Goal: Task Accomplishment & Management: Complete application form

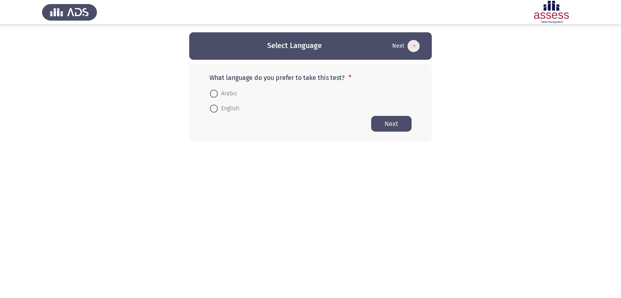
click at [221, 95] on span "Arabic" at bounding box center [227, 94] width 19 height 10
click at [218, 95] on input "Arabic" at bounding box center [214, 94] width 8 height 8
radio input "true"
click at [388, 122] on button "Next" at bounding box center [391, 124] width 40 height 16
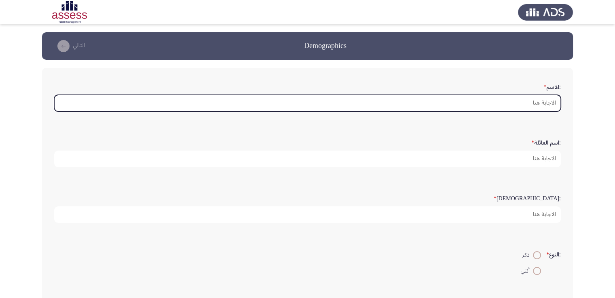
click at [542, 104] on input ":الاسم *" at bounding box center [307, 103] width 506 height 17
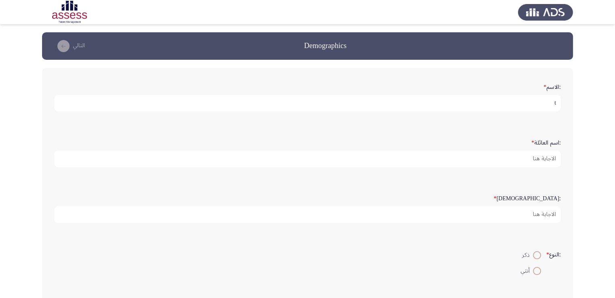
click at [545, 103] on input "t" at bounding box center [307, 103] width 506 height 17
type input "t.."
click at [552, 103] on input "t.." at bounding box center [307, 103] width 506 height 17
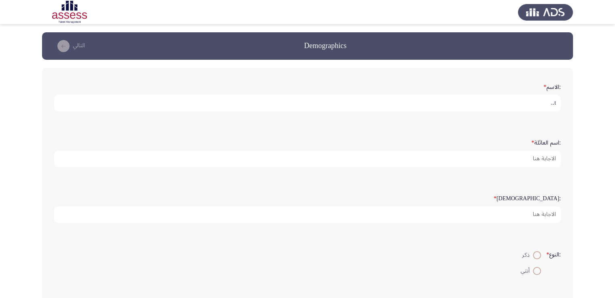
click at [552, 103] on input "t.." at bounding box center [307, 103] width 506 height 17
type input "t"
drag, startPoint x: 551, startPoint y: 103, endPoint x: 556, endPoint y: 102, distance: 4.9
click at [556, 102] on input "t" at bounding box center [307, 103] width 506 height 17
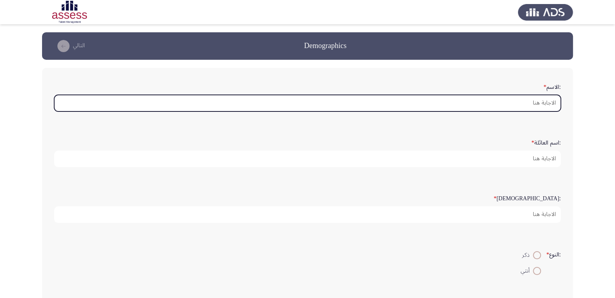
click at [548, 103] on input ":الاسم *" at bounding box center [307, 103] width 506 height 17
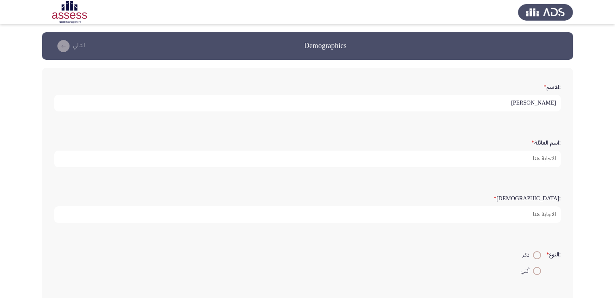
type input "[PERSON_NAME]"
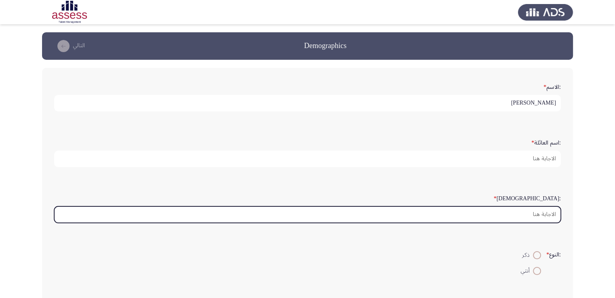
click at [543, 218] on input ":السن *" at bounding box center [307, 215] width 506 height 17
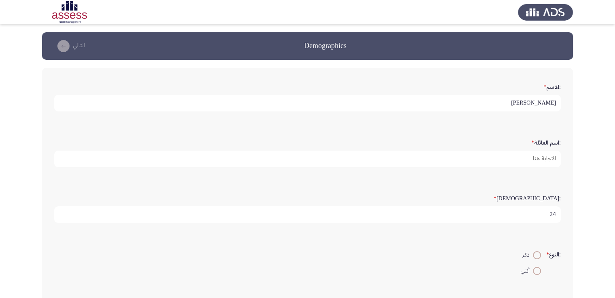
type input "24"
click at [533, 255] on span at bounding box center [537, 255] width 8 height 8
click at [533, 255] on input "ذكر" at bounding box center [537, 255] width 8 height 8
radio input "true"
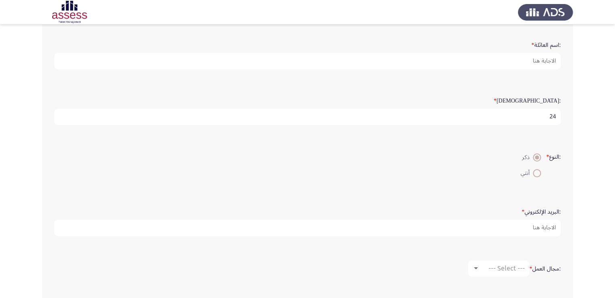
scroll to position [103, 0]
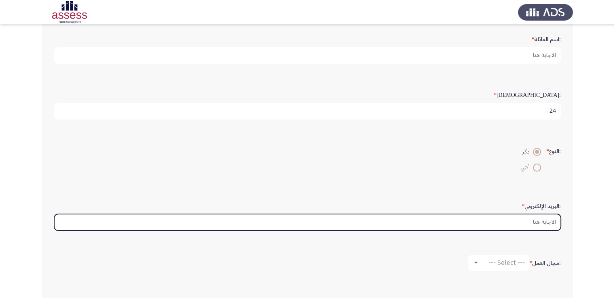
click at [548, 223] on input ":البريد الإلكتروني *" at bounding box center [307, 222] width 506 height 17
type input "waleedf404@"
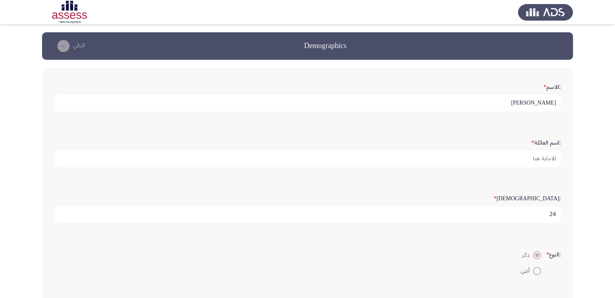
scroll to position [182, 0]
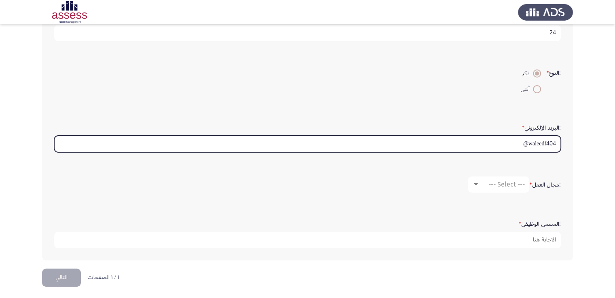
click at [556, 142] on input "waleedf404@" at bounding box center [307, 144] width 506 height 17
type input "g"
click at [541, 149] on input "g" at bounding box center [307, 144] width 506 height 17
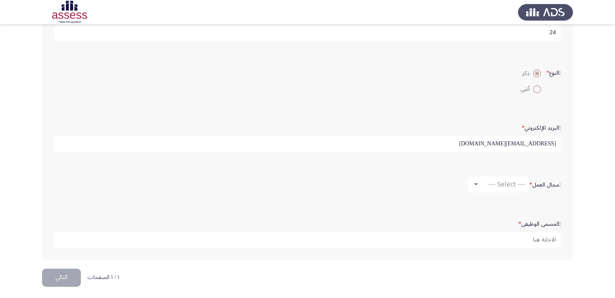
type input "[EMAIL_ADDRESS][DOMAIN_NAME]"
click at [488, 184] on span "--- Select ---" at bounding box center [506, 185] width 36 height 8
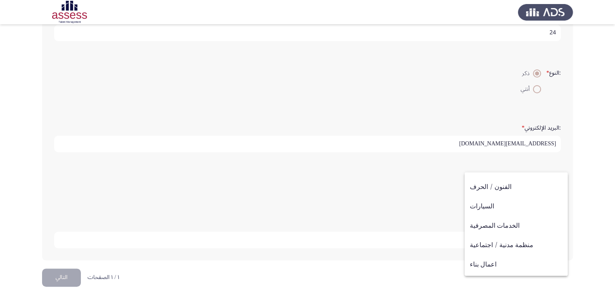
scroll to position [0, 0]
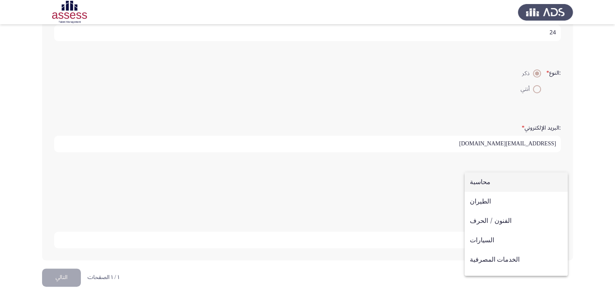
click at [542, 167] on div at bounding box center [307, 149] width 615 height 298
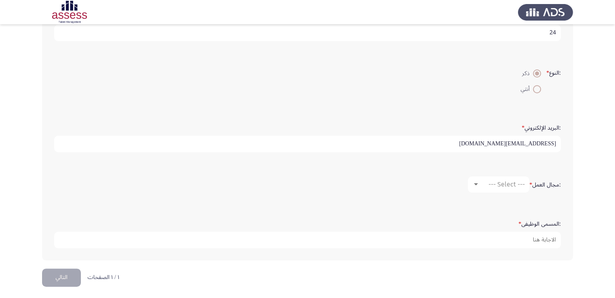
click at [542, 167] on div ":مجال العمل * --- Select ---" at bounding box center [307, 184] width 514 height 40
click at [474, 181] on div at bounding box center [475, 184] width 7 height 6
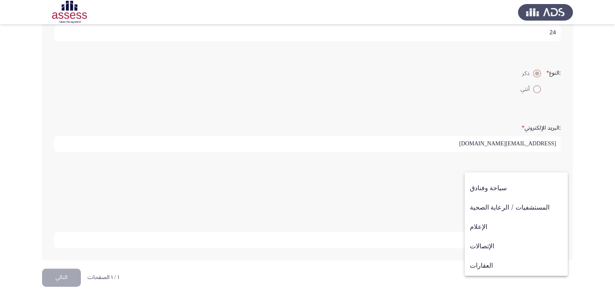
scroll to position [265, 0]
click at [496, 251] on span "هندسة كميوتر" at bounding box center [516, 246] width 93 height 19
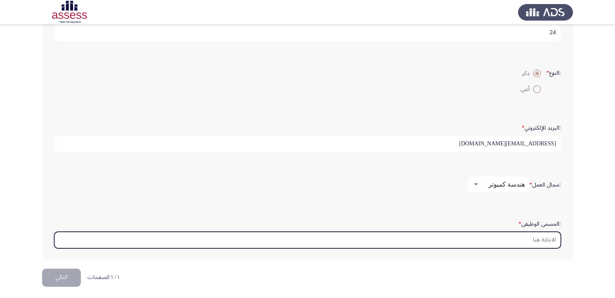
click at [527, 238] on input ":المسمى الوظيفى *" at bounding box center [307, 240] width 506 height 17
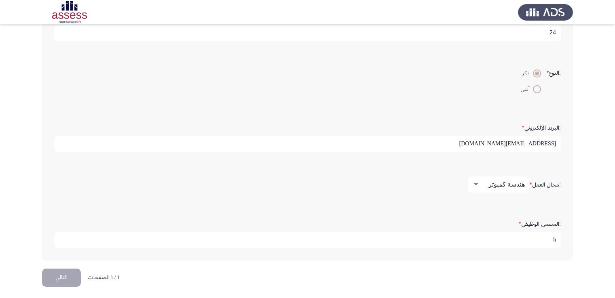
type input "hj"
click at [529, 240] on input "hj" at bounding box center [307, 240] width 506 height 17
drag, startPoint x: 529, startPoint y: 240, endPoint x: 542, endPoint y: 240, distance: 12.9
click at [542, 240] on input "hj" at bounding box center [307, 240] width 506 height 17
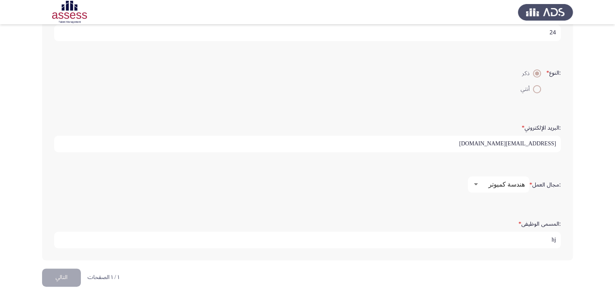
click at [542, 240] on input "hj" at bounding box center [307, 240] width 506 height 17
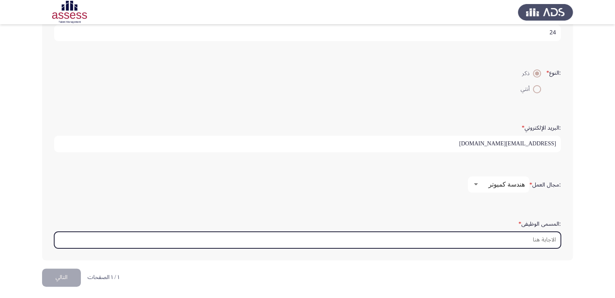
click at [554, 238] on input ":المسمى الوظيفى *" at bounding box center [307, 240] width 506 height 17
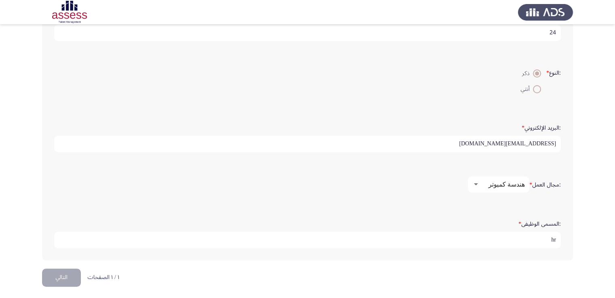
scroll to position [173, 0]
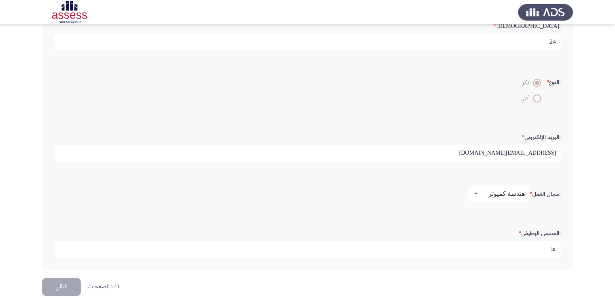
type input "hr"
click at [65, 285] on button "التالي" at bounding box center [61, 287] width 39 height 18
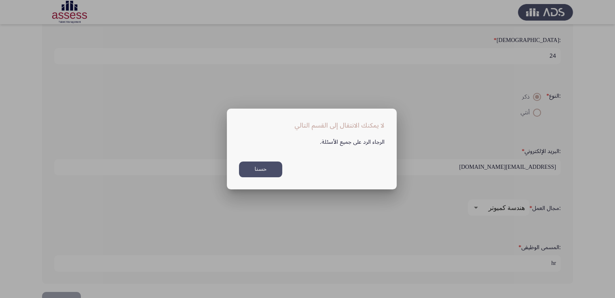
scroll to position [0, 0]
click at [251, 170] on button "حسنا" at bounding box center [260, 170] width 43 height 16
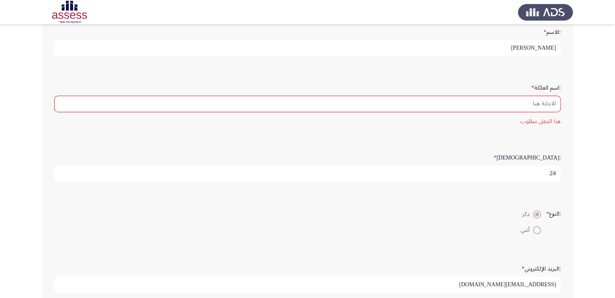
scroll to position [53, 0]
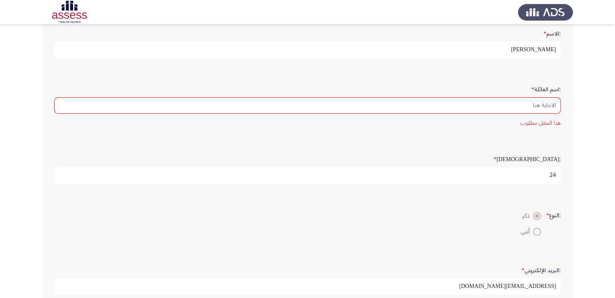
click at [528, 51] on input "[PERSON_NAME]" at bounding box center [307, 50] width 506 height 17
drag, startPoint x: 528, startPoint y: 51, endPoint x: 540, endPoint y: 49, distance: 12.2
click at [540, 49] on input "[PERSON_NAME]" at bounding box center [307, 50] width 506 height 17
type input "فارس"
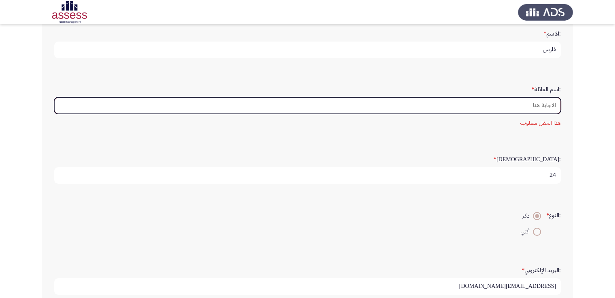
click at [539, 107] on input ":اسم العائلة *" at bounding box center [307, 105] width 506 height 17
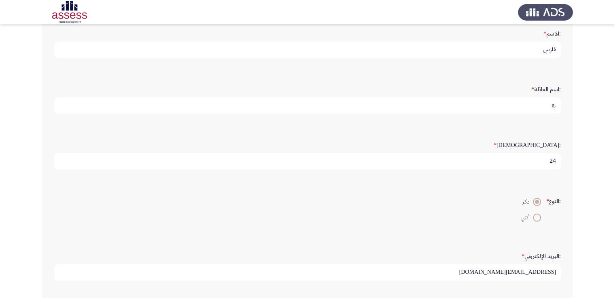
type input ",g"
drag, startPoint x: 535, startPoint y: 117, endPoint x: 542, endPoint y: 108, distance: 11.2
click at [542, 108] on div ":اسم العائلة * ,g" at bounding box center [307, 98] width 514 height 56
drag, startPoint x: 542, startPoint y: 108, endPoint x: 563, endPoint y: 108, distance: 20.6
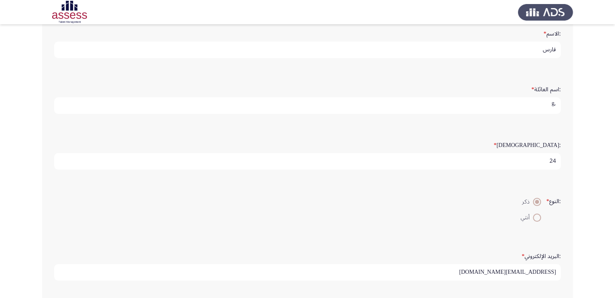
click at [563, 108] on div ":اسم العائلة * ,g" at bounding box center [307, 98] width 514 height 40
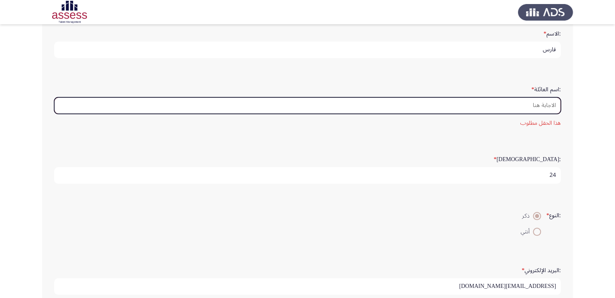
click at [563, 108] on div ":اسم العائلة * هذا الحقل مطلوب" at bounding box center [307, 105] width 514 height 54
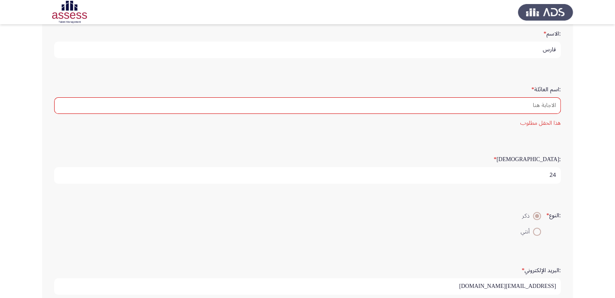
click at [549, 105] on input ":اسم العائلة *" at bounding box center [307, 105] width 506 height 17
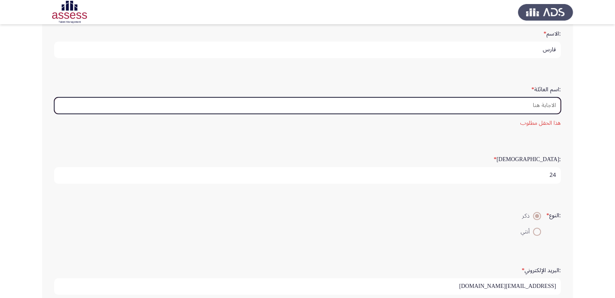
type input "f"
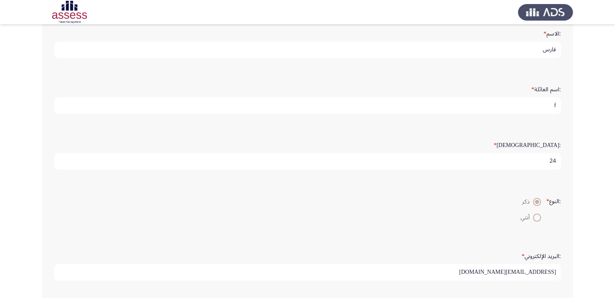
click at [556, 105] on input "f" at bounding box center [307, 105] width 506 height 17
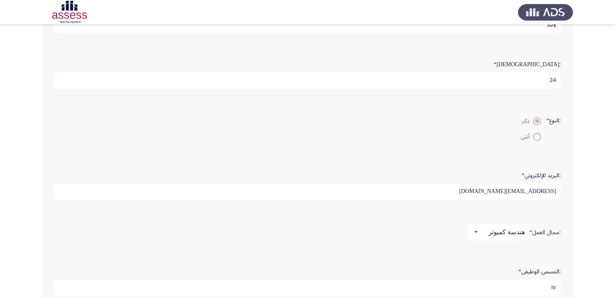
scroll to position [182, 0]
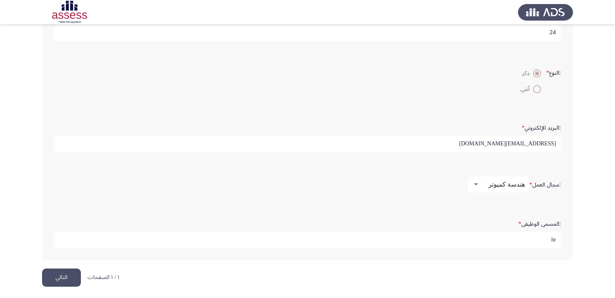
type input "وليد"
click at [70, 269] on button "التالي" at bounding box center [61, 278] width 39 height 18
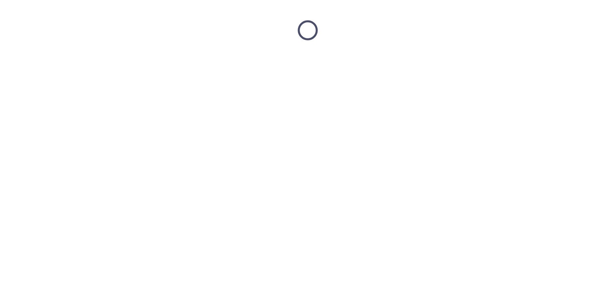
scroll to position [0, 0]
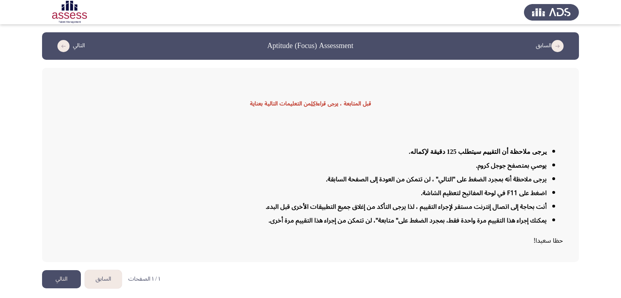
click at [61, 273] on button "التالي" at bounding box center [61, 279] width 39 height 18
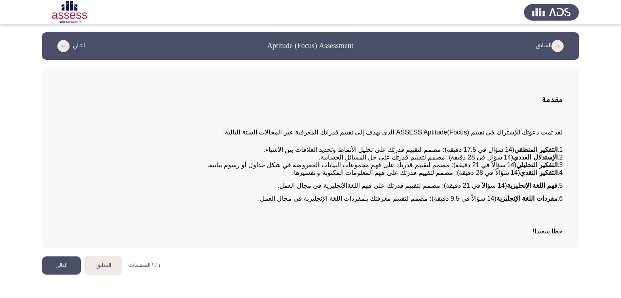
click at [61, 272] on button "التالي" at bounding box center [61, 266] width 39 height 18
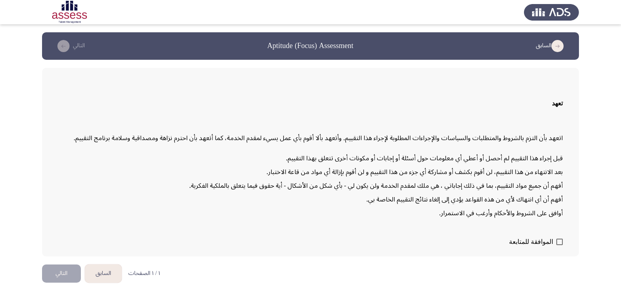
click at [556, 242] on span at bounding box center [559, 242] width 6 height 6
click at [559, 245] on input "الموافقة للمتابعة" at bounding box center [559, 245] width 0 height 0
checkbox input "true"
click at [50, 271] on button "التالي" at bounding box center [61, 274] width 39 height 18
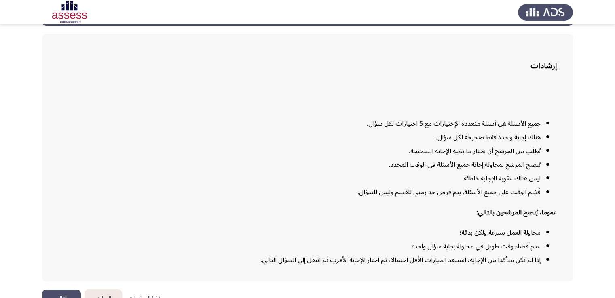
scroll to position [49, 0]
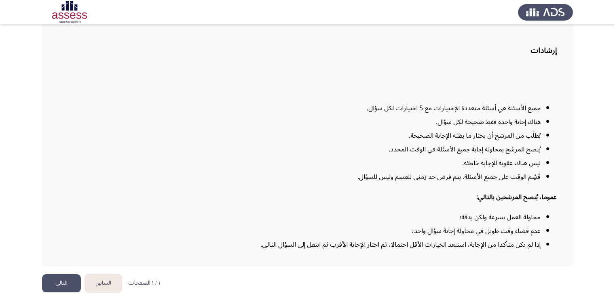
click at [73, 282] on button "التالي" at bounding box center [61, 283] width 39 height 18
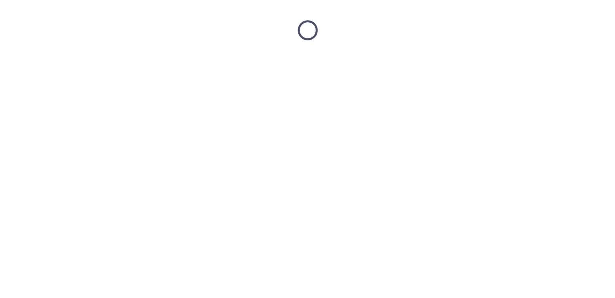
scroll to position [0, 0]
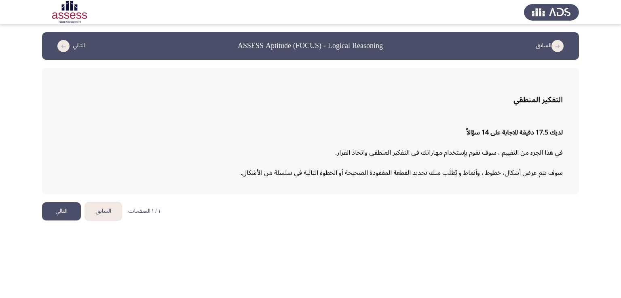
click at [60, 210] on button "التالي" at bounding box center [61, 211] width 39 height 18
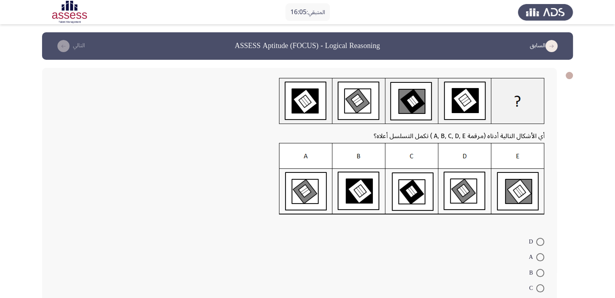
click at [453, 184] on img at bounding box center [412, 179] width 266 height 72
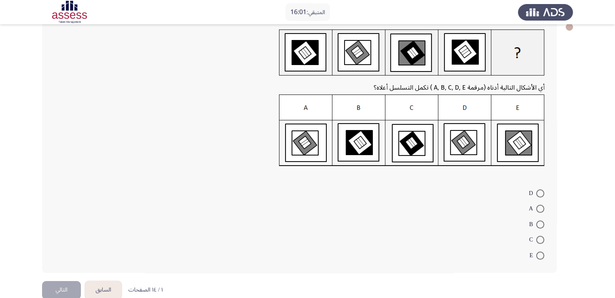
scroll to position [63, 0]
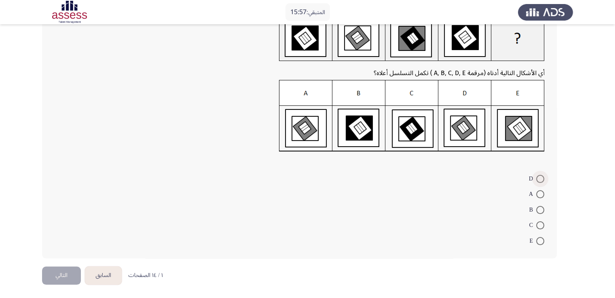
click at [538, 176] on span at bounding box center [540, 179] width 8 height 8
click at [538, 176] on input "D" at bounding box center [540, 179] width 8 height 8
radio input "true"
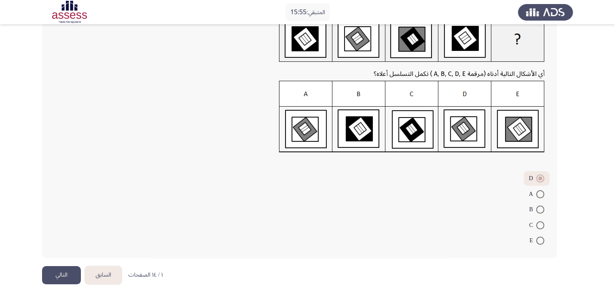
click at [64, 272] on button "التالي" at bounding box center [61, 275] width 39 height 18
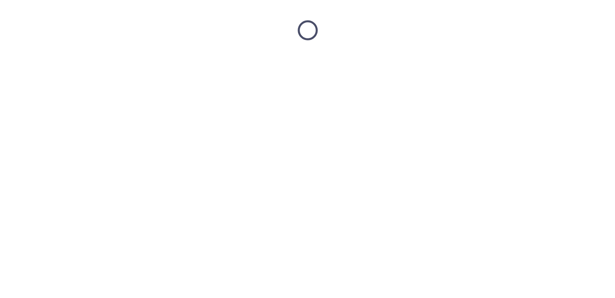
scroll to position [0, 0]
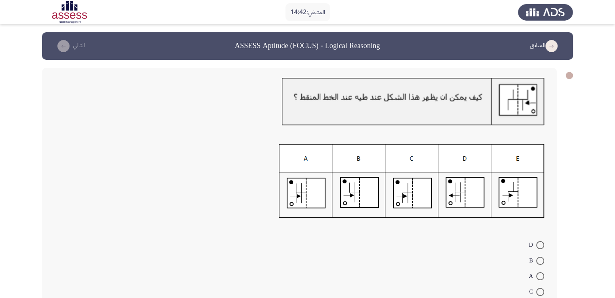
click at [540, 278] on span at bounding box center [540, 276] width 8 height 8
click at [540, 278] on input "A" at bounding box center [540, 276] width 8 height 8
radio input "true"
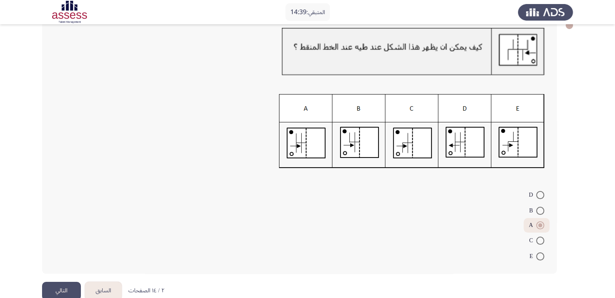
scroll to position [65, 0]
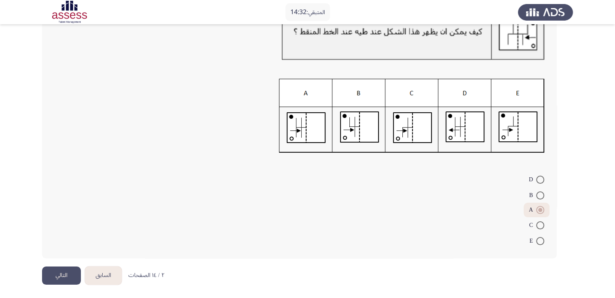
click at [67, 271] on button "التالي" at bounding box center [61, 276] width 39 height 18
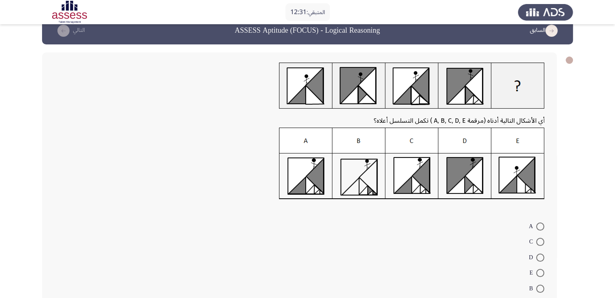
scroll to position [0, 0]
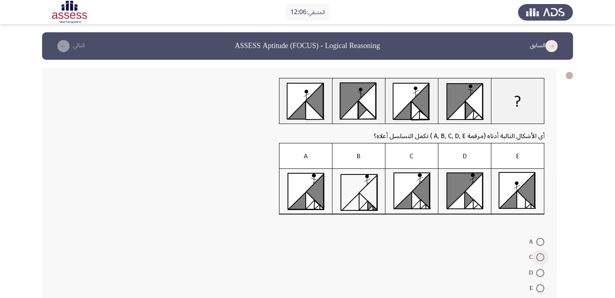
click at [538, 258] on span at bounding box center [540, 257] width 8 height 8
click at [538, 258] on input "C" at bounding box center [540, 257] width 8 height 8
radio input "true"
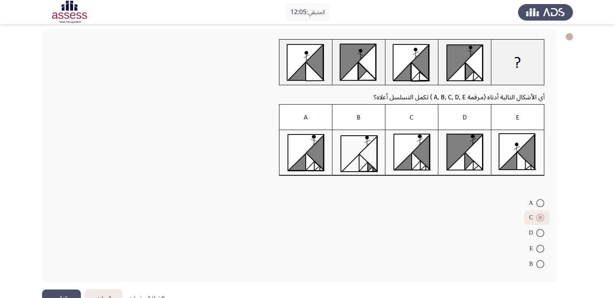
scroll to position [62, 0]
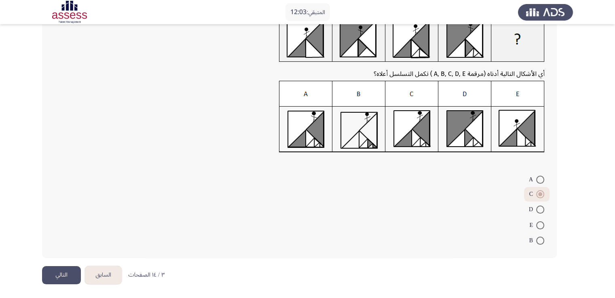
click at [70, 270] on button "التالي" at bounding box center [61, 275] width 39 height 18
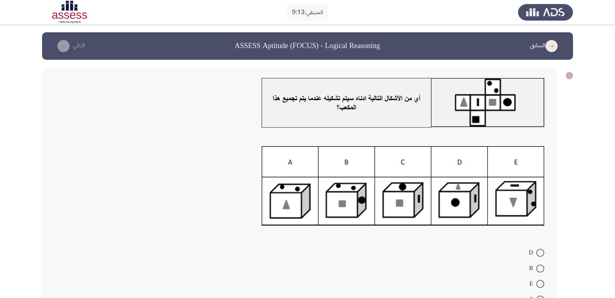
click at [538, 269] on span at bounding box center [540, 269] width 8 height 8
click at [538, 269] on input "B" at bounding box center [540, 269] width 8 height 8
radio input "true"
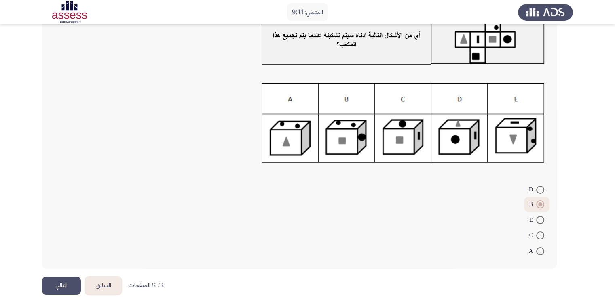
scroll to position [73, 0]
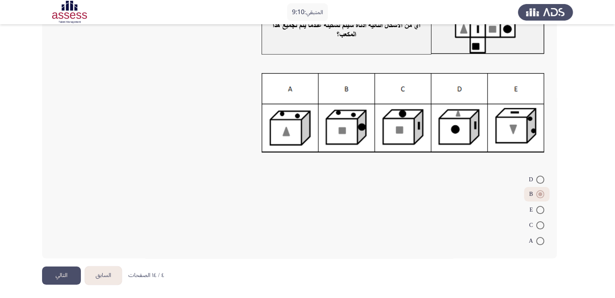
click at [71, 276] on button "التالي" at bounding box center [61, 276] width 39 height 18
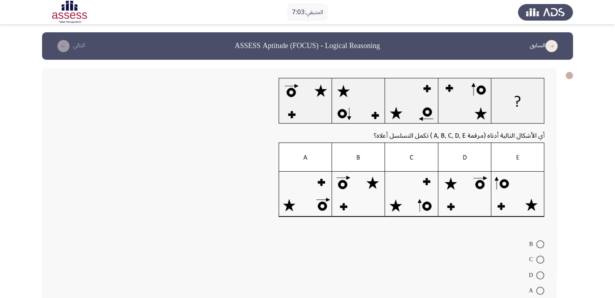
click at [542, 275] on span at bounding box center [540, 276] width 8 height 8
click at [542, 275] on input "D" at bounding box center [540, 276] width 8 height 8
radio input "true"
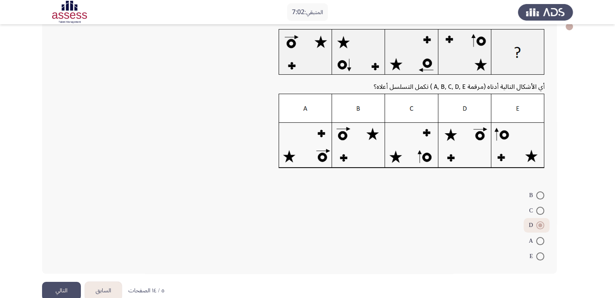
scroll to position [65, 0]
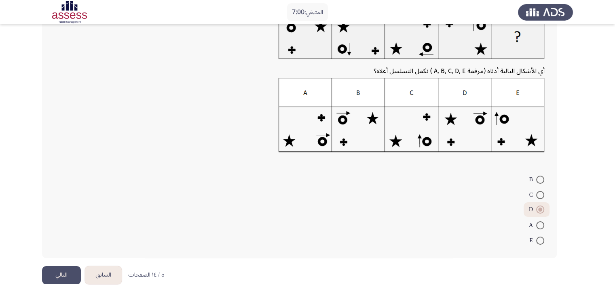
click at [56, 275] on button "التالي" at bounding box center [61, 275] width 39 height 18
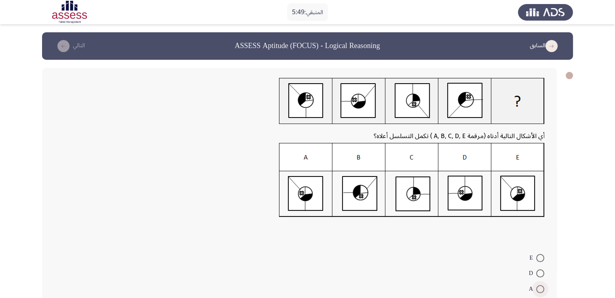
click at [541, 286] on span at bounding box center [540, 289] width 8 height 8
click at [541, 286] on input "A" at bounding box center [540, 289] width 8 height 8
radio input "true"
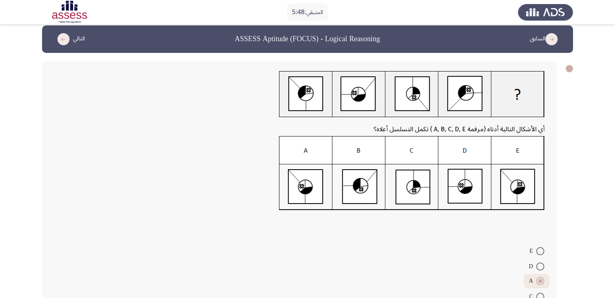
scroll to position [78, 0]
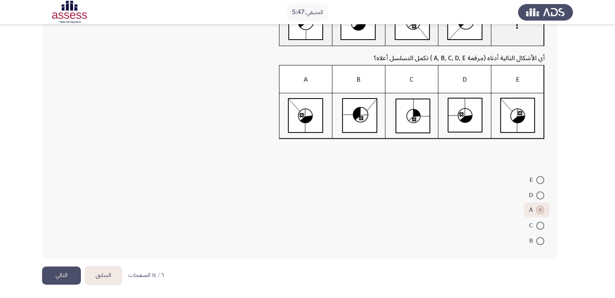
click at [55, 276] on button "التالي" at bounding box center [61, 276] width 39 height 18
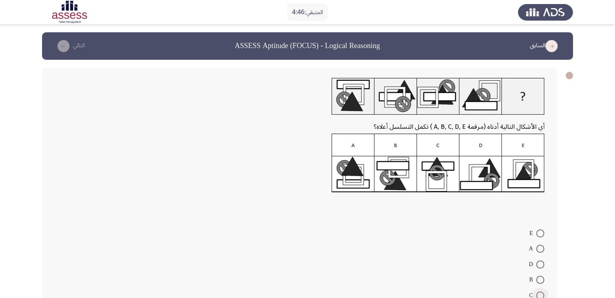
click at [541, 295] on span at bounding box center [540, 296] width 8 height 8
click at [541, 295] on input "C" at bounding box center [540, 296] width 8 height 8
radio input "true"
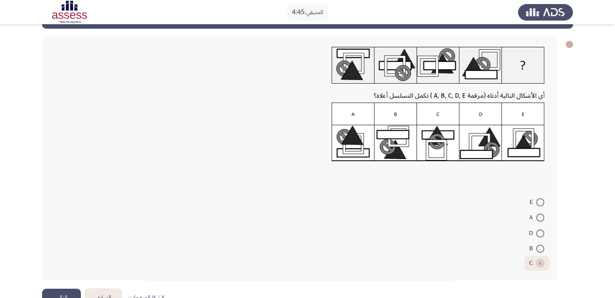
scroll to position [53, 0]
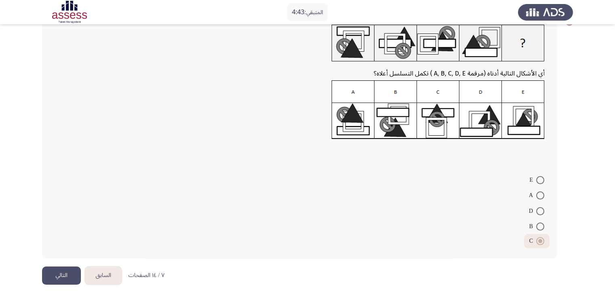
click at [64, 278] on button "التالي" at bounding box center [61, 276] width 39 height 18
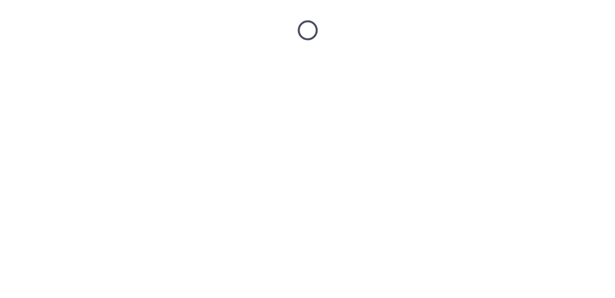
scroll to position [0, 0]
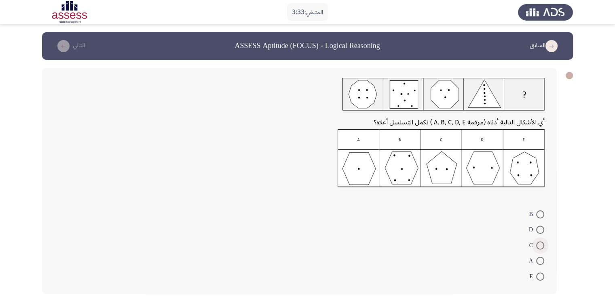
click at [541, 245] on span at bounding box center [540, 246] width 8 height 8
click at [541, 245] on input "C" at bounding box center [540, 246] width 8 height 8
radio input "true"
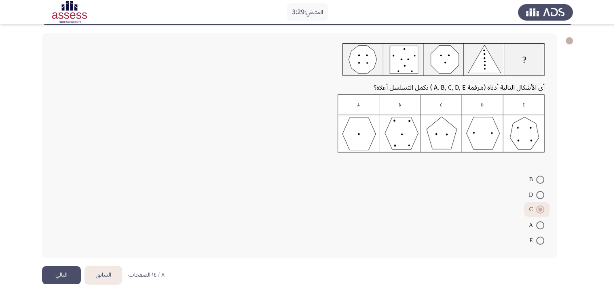
click at [57, 275] on button "التالي" at bounding box center [61, 275] width 39 height 18
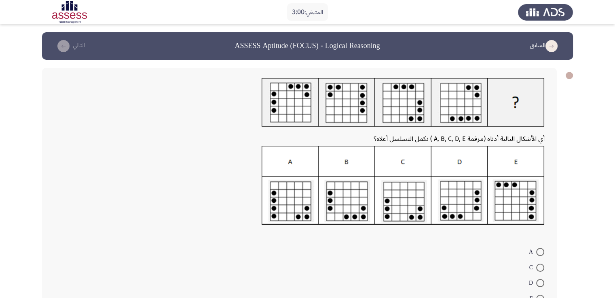
click at [540, 285] on span at bounding box center [540, 283] width 8 height 8
click at [540, 285] on input "D" at bounding box center [540, 283] width 8 height 8
radio input "true"
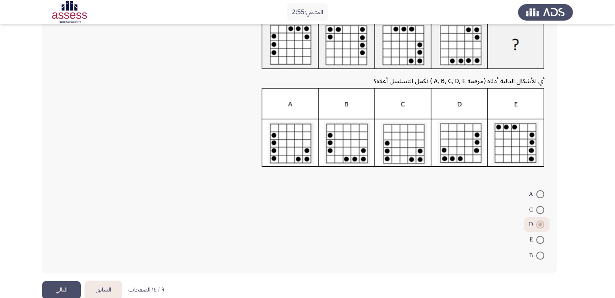
scroll to position [73, 0]
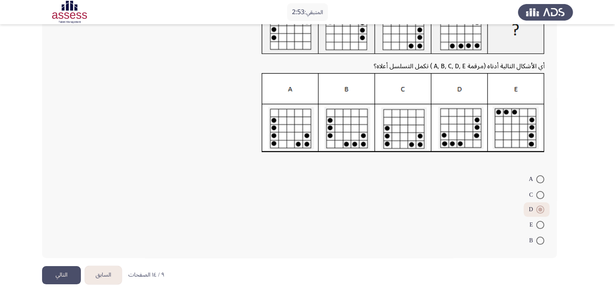
click at [67, 273] on button "التالي" at bounding box center [61, 275] width 39 height 18
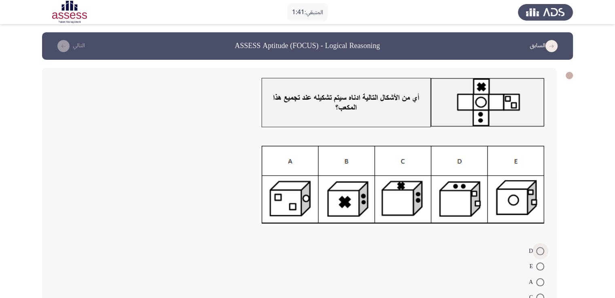
click at [538, 252] on span at bounding box center [540, 251] width 8 height 8
click at [538, 252] on input "D" at bounding box center [540, 251] width 8 height 8
radio input "true"
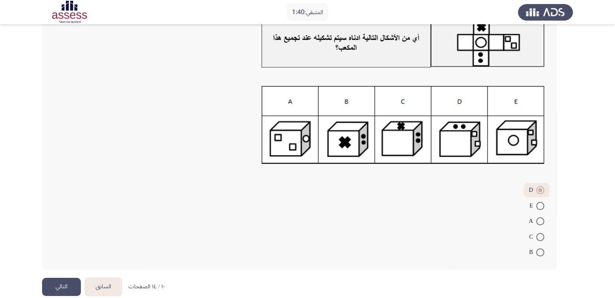
scroll to position [71, 0]
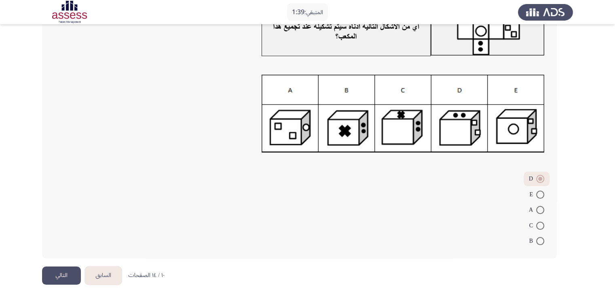
click at [68, 277] on button "التالي" at bounding box center [61, 276] width 39 height 18
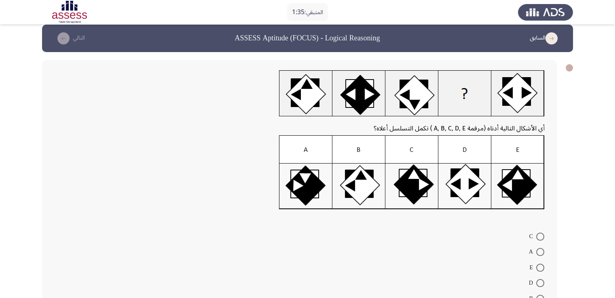
scroll to position [0, 0]
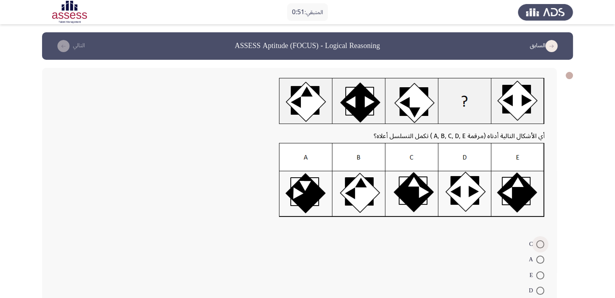
click at [538, 245] on span at bounding box center [540, 244] width 8 height 8
click at [538, 245] on input "C" at bounding box center [540, 244] width 8 height 8
radio input "true"
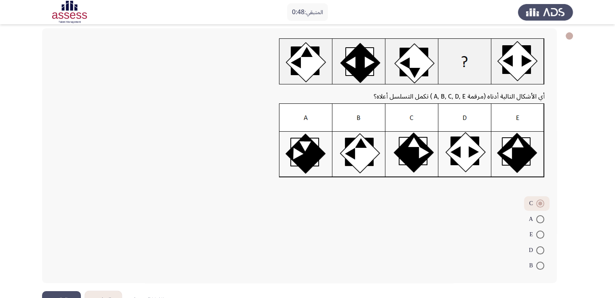
scroll to position [65, 0]
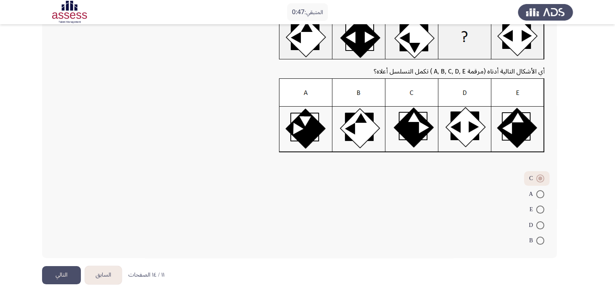
click at [62, 280] on button "التالي" at bounding box center [61, 275] width 39 height 18
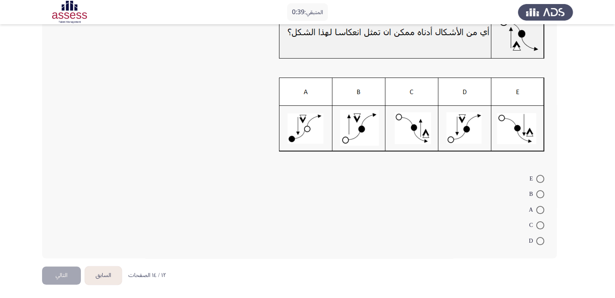
scroll to position [0, 0]
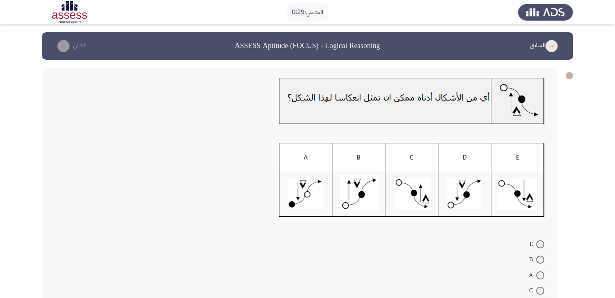
click at [540, 245] on span at bounding box center [540, 244] width 8 height 8
click at [540, 245] on input "E" at bounding box center [540, 244] width 8 height 8
radio input "true"
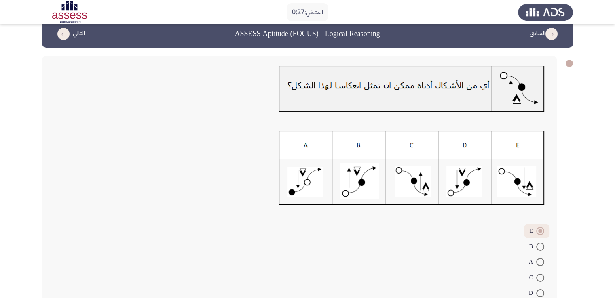
scroll to position [65, 0]
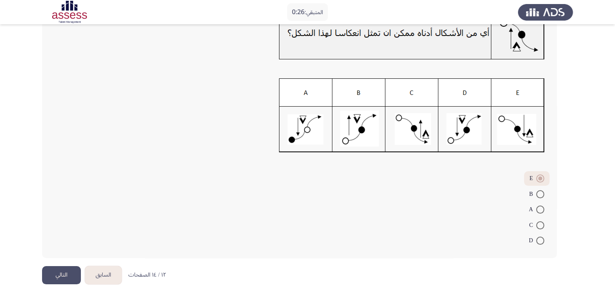
click at [66, 272] on button "التالي" at bounding box center [61, 275] width 39 height 18
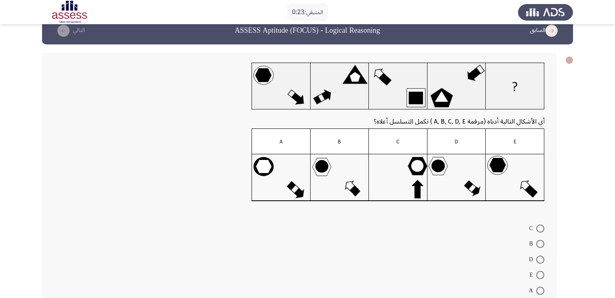
scroll to position [0, 0]
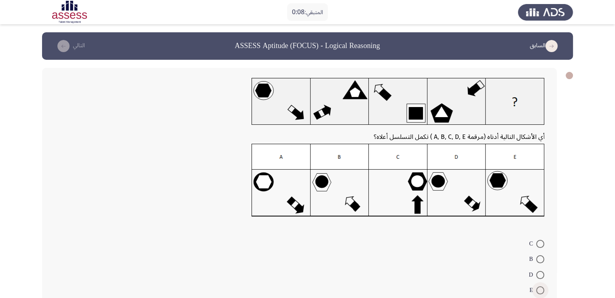
click at [540, 290] on span at bounding box center [540, 291] width 8 height 8
click at [540, 290] on input "E" at bounding box center [540, 291] width 8 height 8
radio input "true"
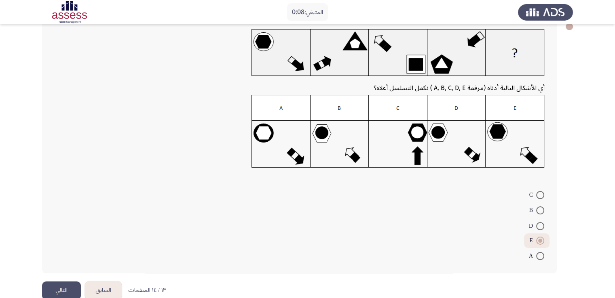
scroll to position [64, 0]
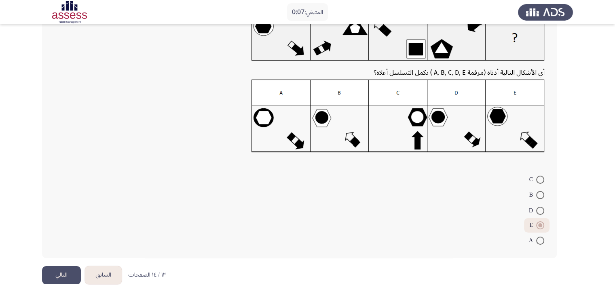
click at [59, 277] on button "التالي" at bounding box center [61, 275] width 39 height 18
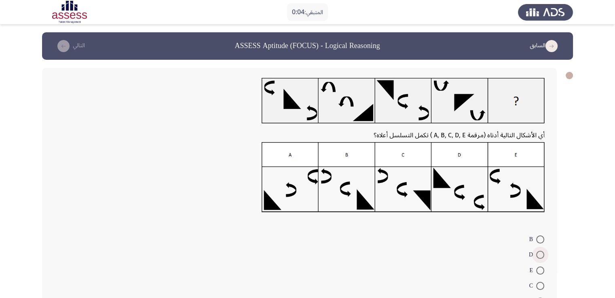
click at [539, 256] on span at bounding box center [540, 255] width 8 height 8
click at [539, 256] on input "D" at bounding box center [540, 255] width 8 height 8
radio input "true"
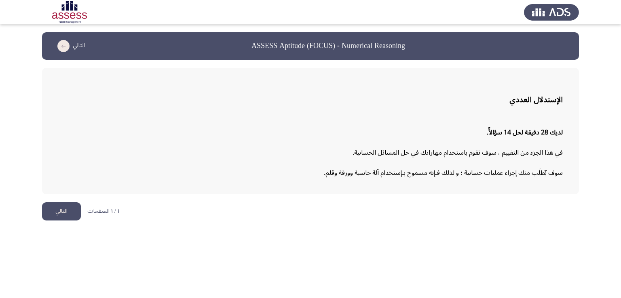
click at [65, 211] on button "التالي" at bounding box center [61, 211] width 39 height 18
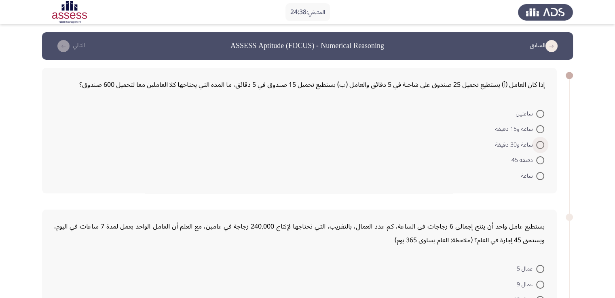
click at [536, 143] on span at bounding box center [540, 145] width 8 height 8
click at [536, 143] on input "ساعة و30 دقيقة" at bounding box center [540, 145] width 8 height 8
radio input "true"
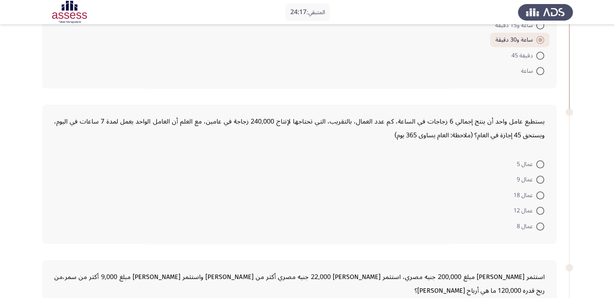
scroll to position [103, 0]
click at [539, 163] on span at bounding box center [540, 165] width 8 height 8
click at [539, 163] on input "عمال 5" at bounding box center [540, 165] width 8 height 8
radio input "true"
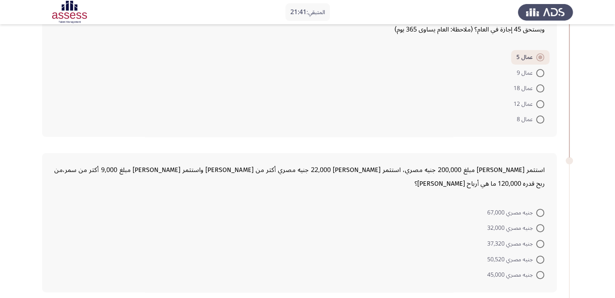
scroll to position [217, 0]
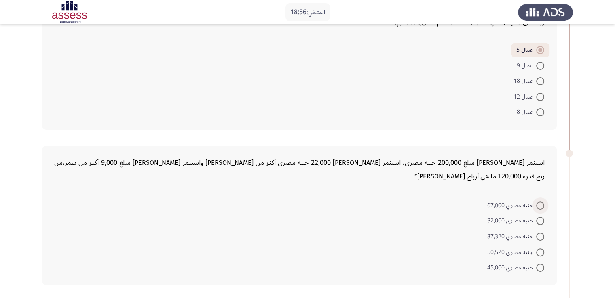
click at [540, 202] on span at bounding box center [540, 206] width 8 height 8
click at [540, 202] on input "جنيه مصري 67,000" at bounding box center [540, 206] width 8 height 8
radio input "true"
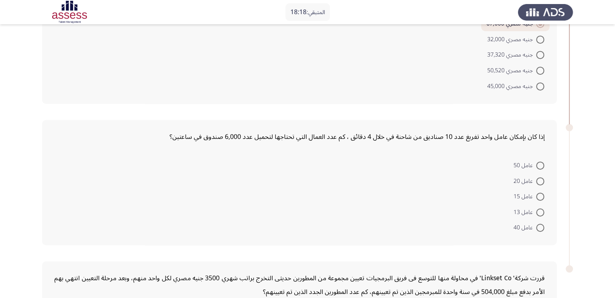
scroll to position [398, 0]
click at [537, 223] on span at bounding box center [540, 227] width 8 height 8
click at [537, 223] on input "عامل 40" at bounding box center [540, 227] width 8 height 8
radio input "true"
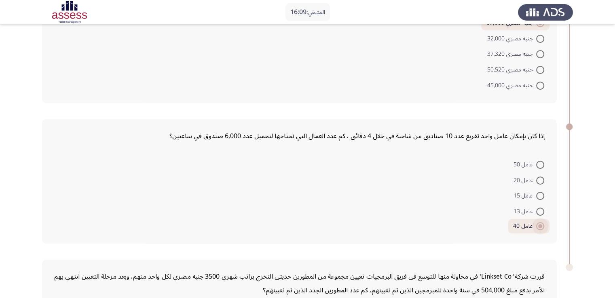
click at [537, 222] on span at bounding box center [540, 226] width 8 height 8
click at [537, 222] on input "عامل 40" at bounding box center [540, 226] width 8 height 8
click at [542, 177] on span at bounding box center [540, 181] width 8 height 8
click at [542, 177] on input "عامل 20" at bounding box center [540, 181] width 8 height 8
radio input "true"
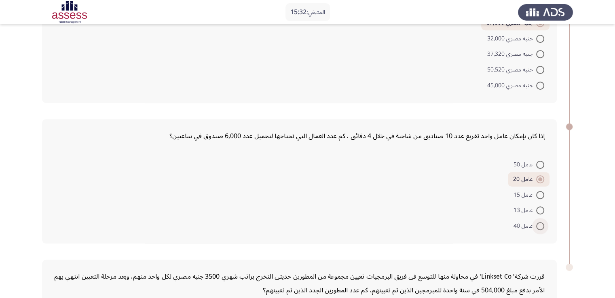
click at [540, 222] on span at bounding box center [540, 226] width 8 height 8
click at [540, 222] on input "عامل 40" at bounding box center [540, 226] width 8 height 8
radio input "true"
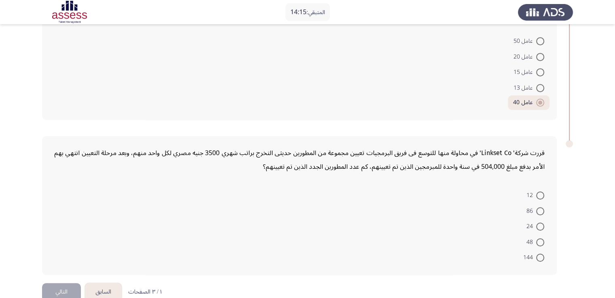
click at [539, 254] on span at bounding box center [540, 258] width 8 height 8
click at [539, 254] on input "144" at bounding box center [540, 258] width 8 height 8
radio input "true"
click at [64, 283] on button "التالي" at bounding box center [61, 292] width 39 height 18
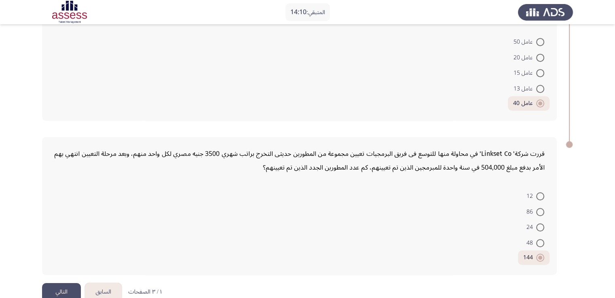
scroll to position [0, 0]
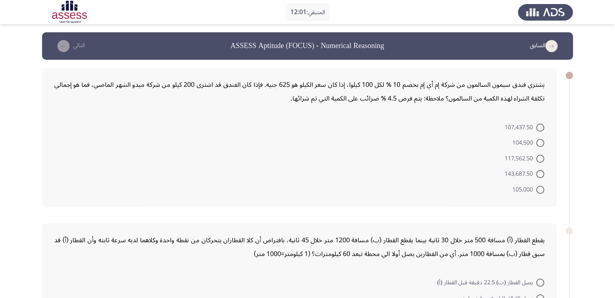
click at [539, 171] on span at bounding box center [540, 174] width 8 height 8
click at [539, 171] on input "143,687.50" at bounding box center [540, 174] width 8 height 8
radio input "true"
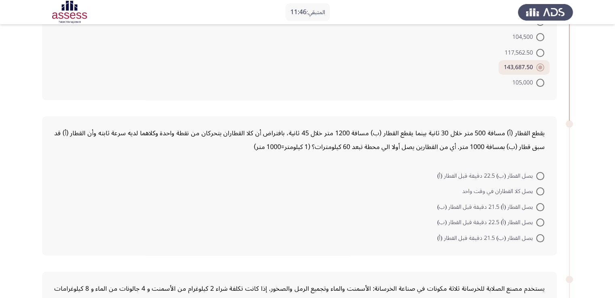
scroll to position [107, 0]
click at [540, 191] on span at bounding box center [540, 191] width 8 height 8
click at [540, 191] on input "يصل كلا القطاران في وقت واحد" at bounding box center [540, 191] width 8 height 8
radio input "true"
click at [540, 173] on span at bounding box center [540, 175] width 8 height 8
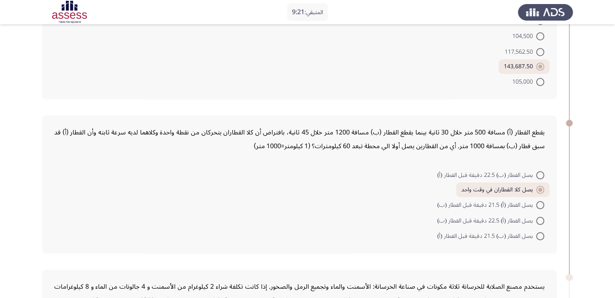
click at [540, 173] on input "يصل القطار (ب) 22.5 دقيقة قبل القطار (أ)" at bounding box center [540, 175] width 8 height 8
radio input "true"
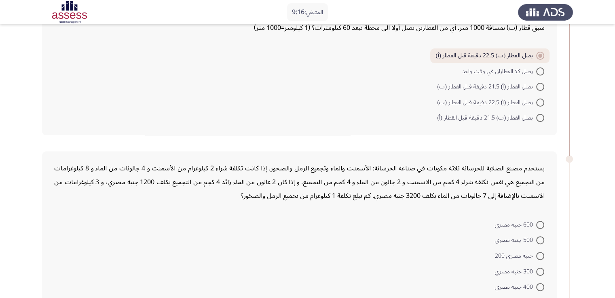
scroll to position [267, 0]
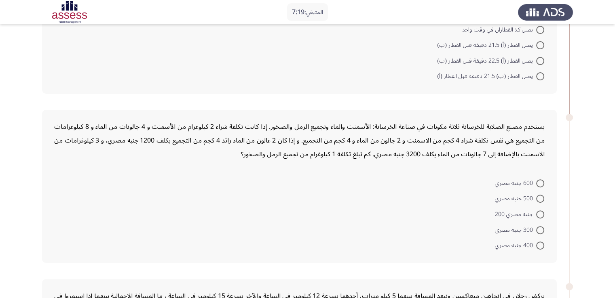
click at [541, 212] on span at bounding box center [540, 215] width 8 height 8
click at [541, 212] on input "جنيه مصري 200" at bounding box center [540, 215] width 8 height 8
radio input "true"
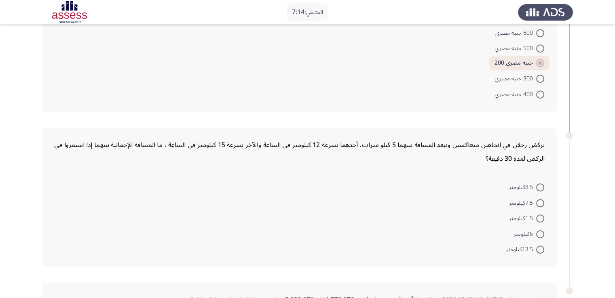
scroll to position [421, 0]
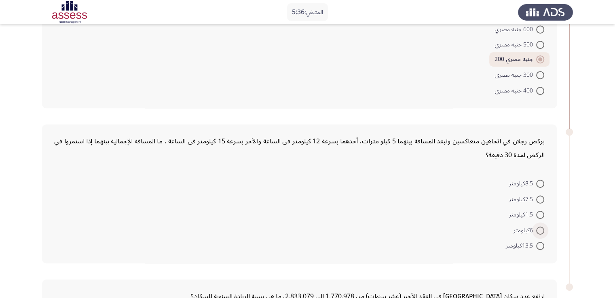
click at [542, 228] on span at bounding box center [540, 231] width 8 height 8
click at [542, 228] on input "6كيلومتر" at bounding box center [540, 231] width 8 height 8
radio input "true"
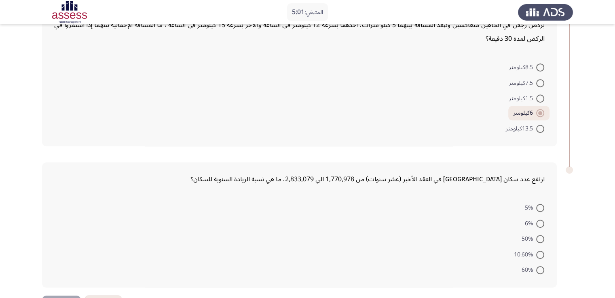
scroll to position [538, 0]
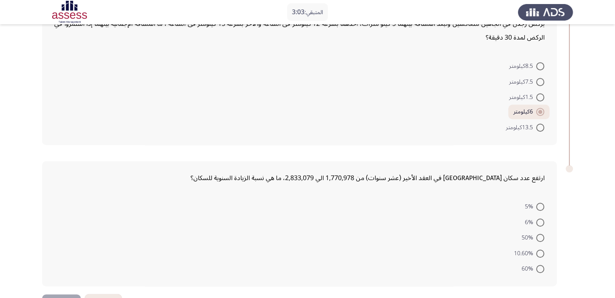
click at [540, 234] on span at bounding box center [540, 238] width 8 height 8
click at [540, 234] on input "50%" at bounding box center [540, 238] width 8 height 8
radio input "true"
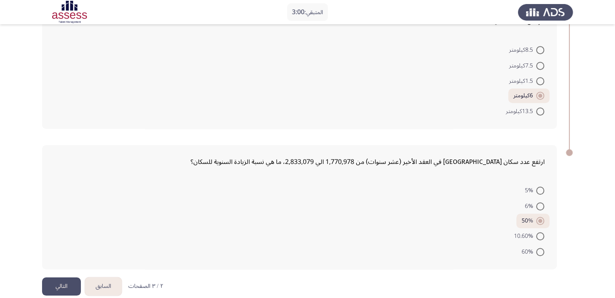
scroll to position [562, 0]
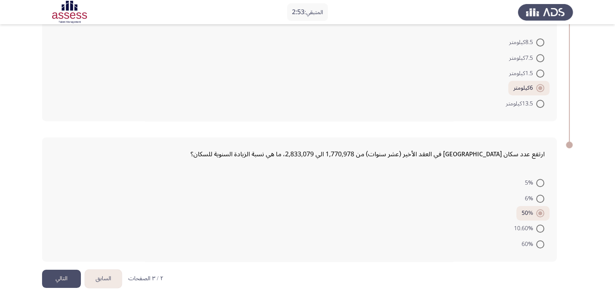
click at [68, 278] on button "التالي" at bounding box center [61, 279] width 39 height 18
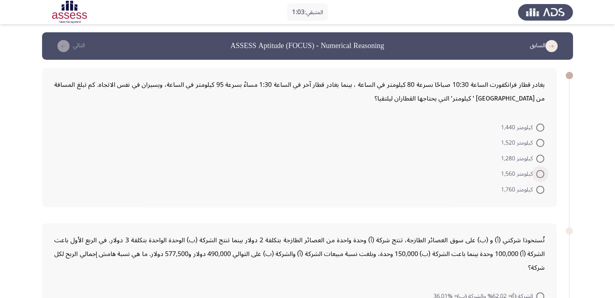
click at [537, 173] on span at bounding box center [540, 174] width 8 height 8
click at [537, 173] on input "كيلومتر 1,560" at bounding box center [540, 174] width 8 height 8
radio input "true"
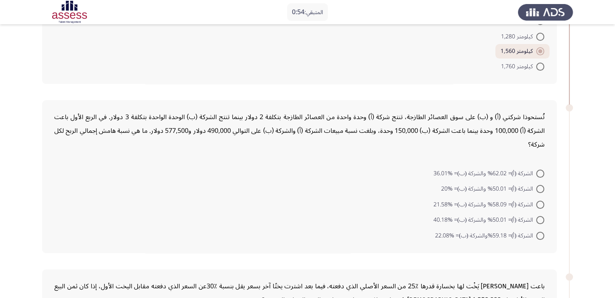
scroll to position [126, 0]
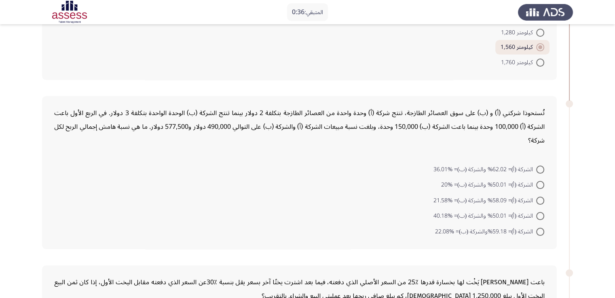
click at [538, 200] on span at bounding box center [540, 201] width 8 height 8
click at [538, 200] on input "الشركة (أ)= 58.09% والشركة (ب)= %21.58" at bounding box center [540, 201] width 8 height 8
radio input "true"
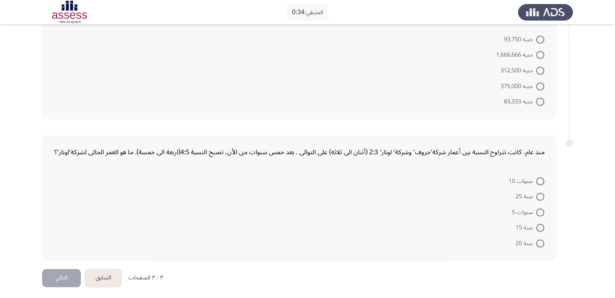
scroll to position [209, 0]
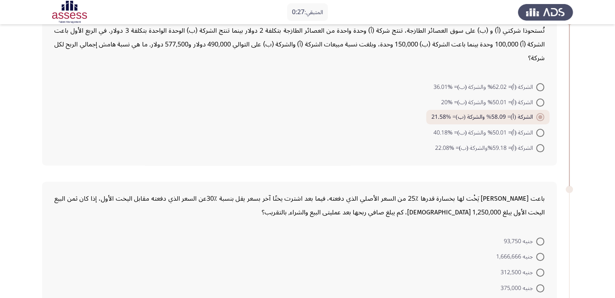
click at [537, 238] on span at bounding box center [540, 242] width 8 height 8
click at [537, 238] on input "جنيه 93,750" at bounding box center [540, 242] width 8 height 8
radio input "true"
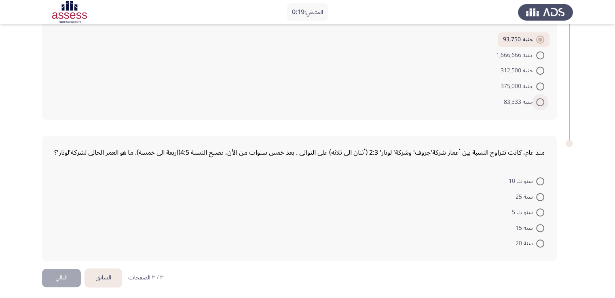
click at [538, 103] on span at bounding box center [540, 102] width 8 height 8
click at [538, 103] on input "جنيه 83,333" at bounding box center [540, 102] width 8 height 8
radio input "true"
click at [540, 225] on span at bounding box center [540, 228] width 8 height 8
click at [540, 225] on input "سنة 15" at bounding box center [540, 228] width 8 height 8
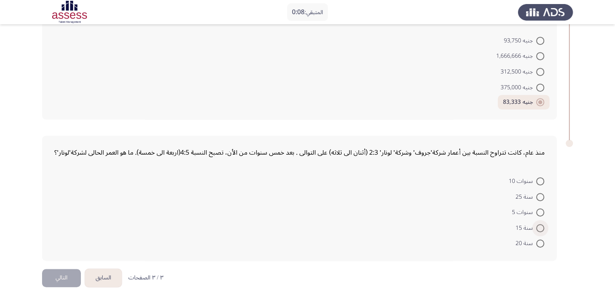
radio input "true"
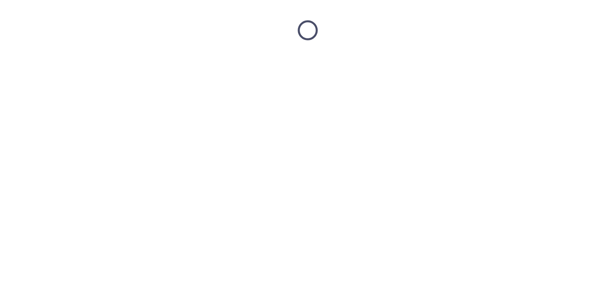
scroll to position [0, 0]
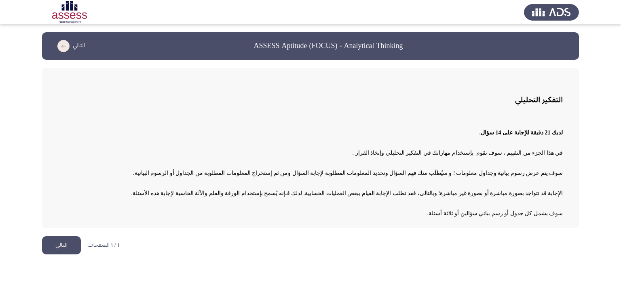
click at [60, 243] on button "التالي" at bounding box center [61, 245] width 39 height 18
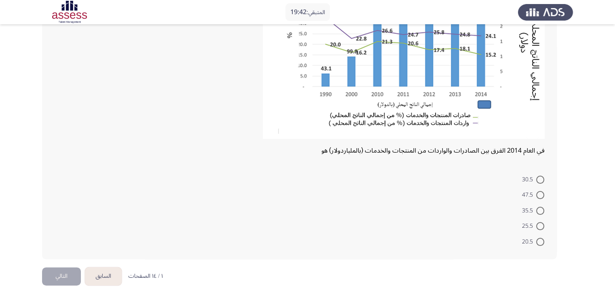
scroll to position [125, 0]
click at [542, 177] on span at bounding box center [540, 179] width 8 height 8
click at [542, 177] on input "30.5" at bounding box center [540, 179] width 8 height 8
radio input "true"
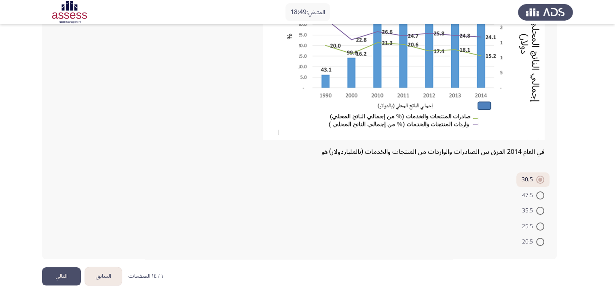
scroll to position [124, 0]
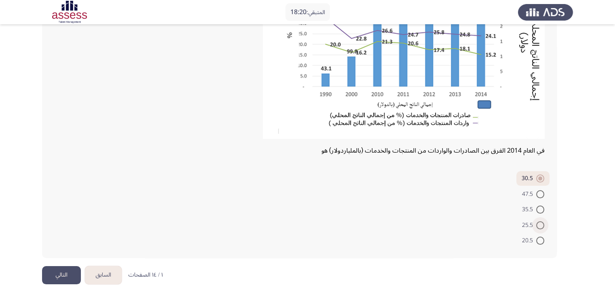
click at [542, 225] on span at bounding box center [540, 225] width 8 height 8
click at [542, 225] on input "25.5" at bounding box center [540, 225] width 8 height 8
radio input "true"
click at [63, 278] on button "التالي" at bounding box center [61, 275] width 39 height 18
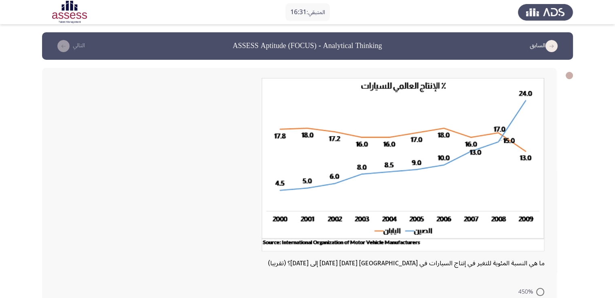
scroll to position [113, 0]
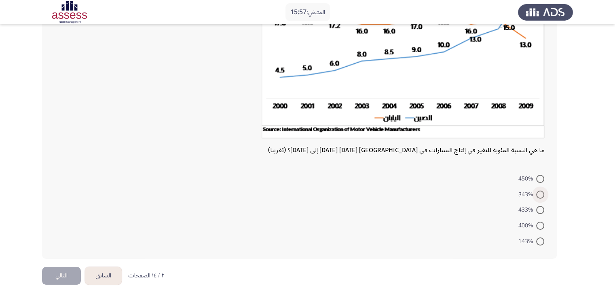
click at [539, 192] on span at bounding box center [540, 195] width 8 height 8
click at [539, 192] on input "343%" at bounding box center [540, 195] width 8 height 8
radio input "true"
click at [541, 238] on span at bounding box center [540, 241] width 8 height 8
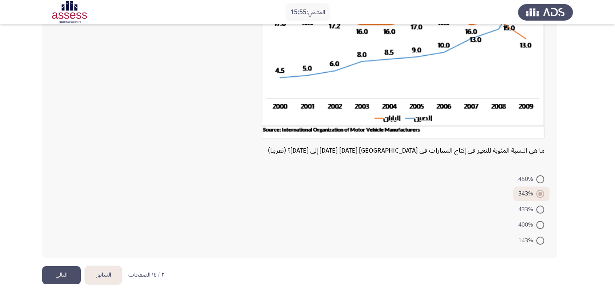
click at [541, 238] on input "143%" at bounding box center [540, 241] width 8 height 8
radio input "true"
click at [52, 271] on button "التالي" at bounding box center [61, 275] width 39 height 18
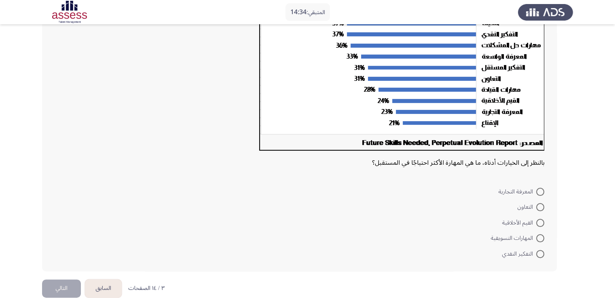
scroll to position [139, 0]
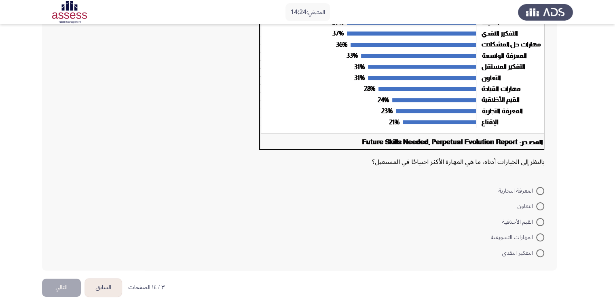
click at [541, 236] on span at bounding box center [540, 238] width 8 height 8
click at [541, 236] on input "المهارات التسويقية" at bounding box center [540, 238] width 8 height 8
radio input "true"
click at [57, 290] on button "التالي" at bounding box center [61, 287] width 39 height 18
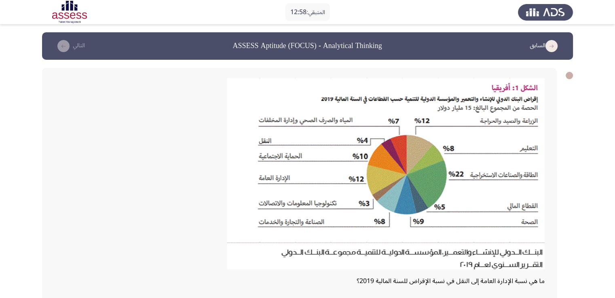
scroll to position [131, 0]
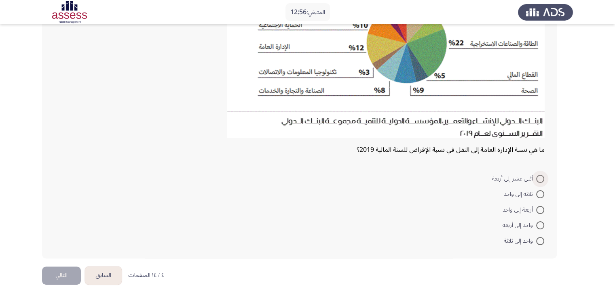
click at [540, 177] on span at bounding box center [540, 179] width 8 height 8
click at [540, 177] on input "أثنى عشر إلى أربعة" at bounding box center [540, 179] width 8 height 8
radio input "true"
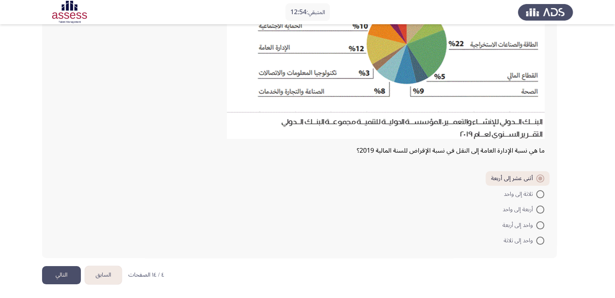
click at [65, 273] on button "التالي" at bounding box center [61, 275] width 39 height 18
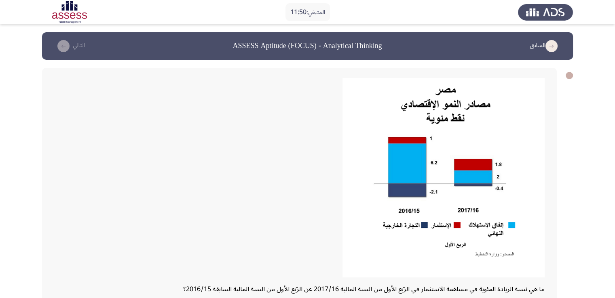
scroll to position [139, 0]
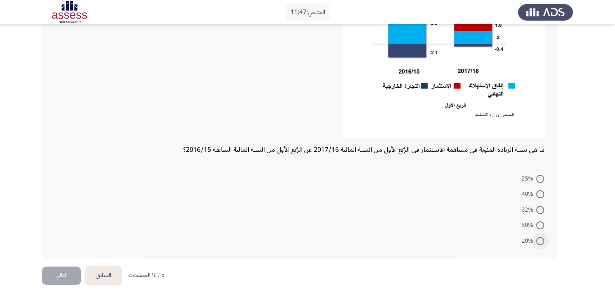
click at [540, 240] on span at bounding box center [540, 241] width 8 height 8
click at [540, 240] on input "20%" at bounding box center [540, 241] width 8 height 8
radio input "true"
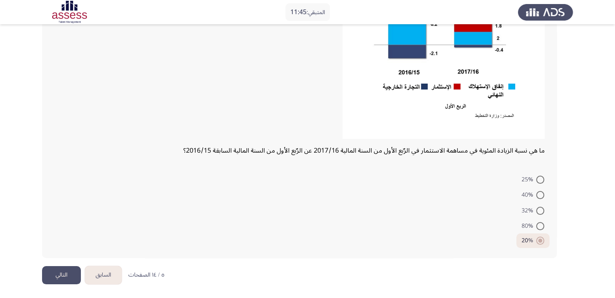
click at [68, 276] on button "التالي" at bounding box center [61, 275] width 39 height 18
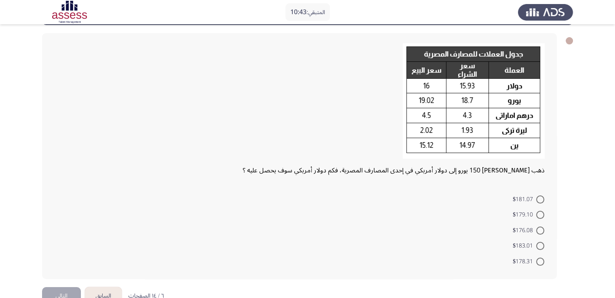
scroll to position [55, 0]
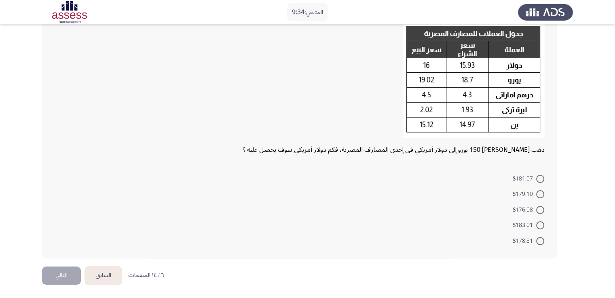
click at [538, 225] on span at bounding box center [540, 225] width 8 height 8
click at [538, 225] on input "$183.01" at bounding box center [540, 225] width 8 height 8
radio input "true"
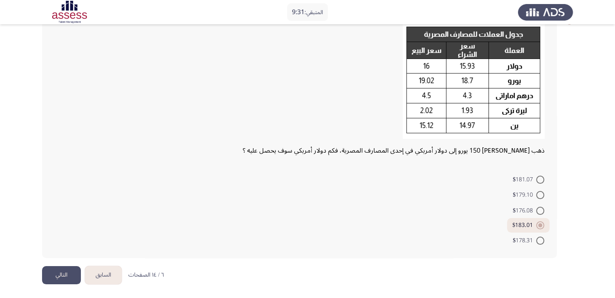
click at [66, 275] on button "التالي" at bounding box center [61, 275] width 39 height 18
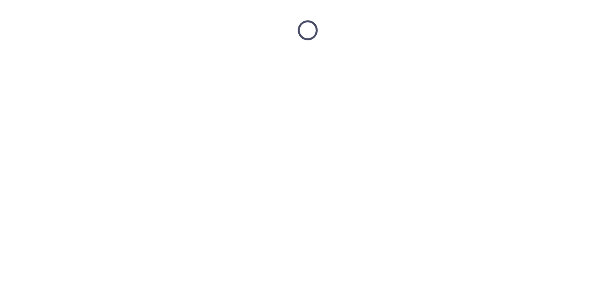
scroll to position [0, 0]
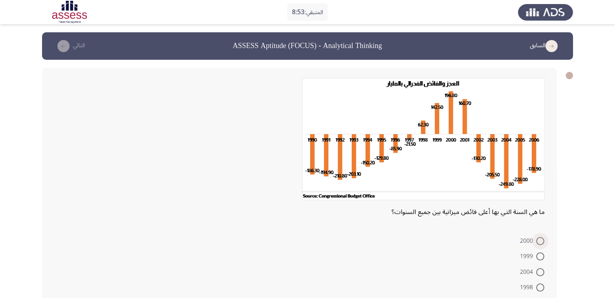
click at [540, 237] on span at bounding box center [540, 241] width 8 height 8
click at [540, 237] on input "2000" at bounding box center [540, 241] width 8 height 8
radio input "true"
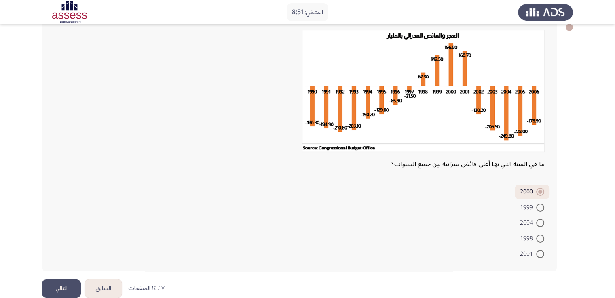
scroll to position [61, 0]
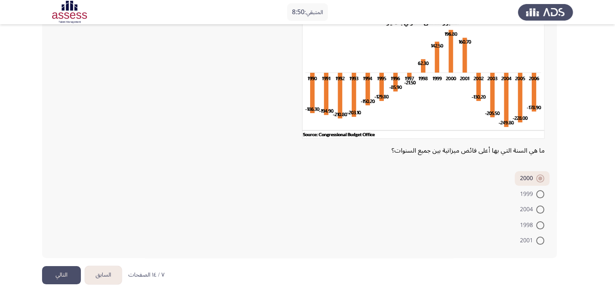
click at [57, 272] on button "التالي" at bounding box center [61, 275] width 39 height 18
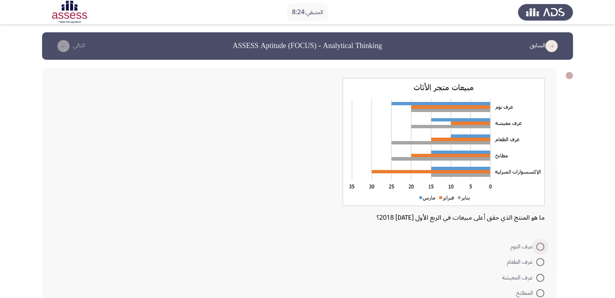
click at [540, 246] on span at bounding box center [540, 247] width 8 height 8
click at [540, 246] on input "غرف النوم" at bounding box center [540, 247] width 8 height 8
radio input "true"
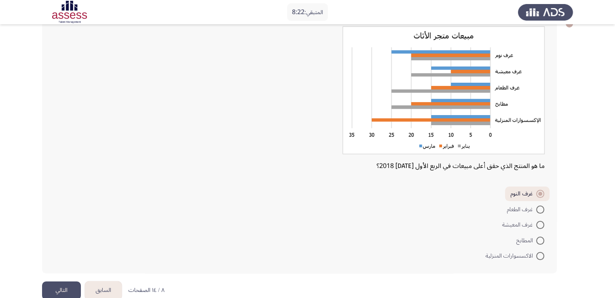
scroll to position [67, 0]
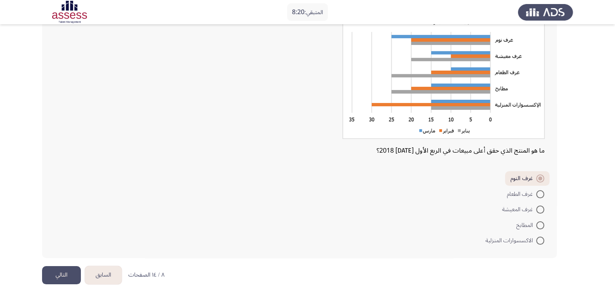
click at [53, 278] on button "التالي" at bounding box center [61, 275] width 39 height 18
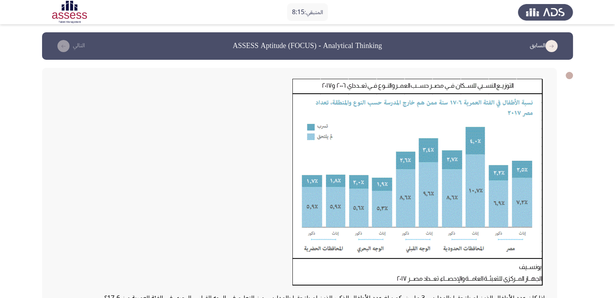
scroll to position [148, 0]
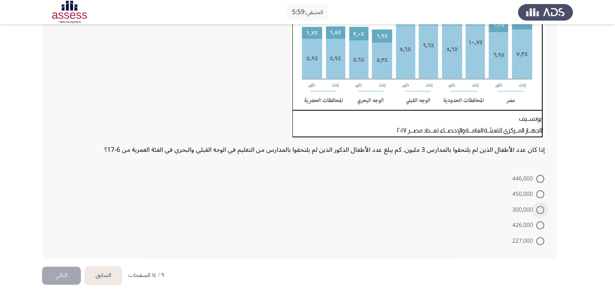
click at [540, 210] on span at bounding box center [540, 210] width 8 height 8
click at [540, 210] on input "300,000" at bounding box center [540, 210] width 8 height 8
radio input "true"
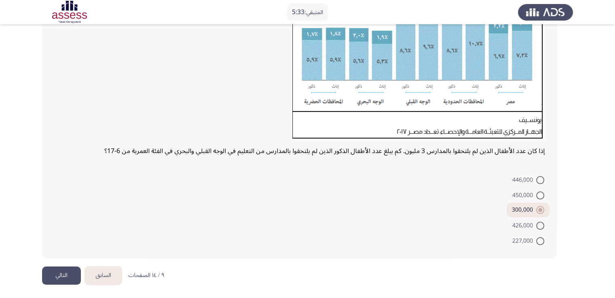
click at [58, 277] on button "التالي" at bounding box center [61, 276] width 39 height 18
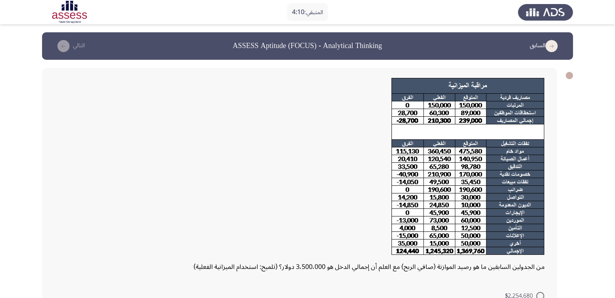
scroll to position [117, 0]
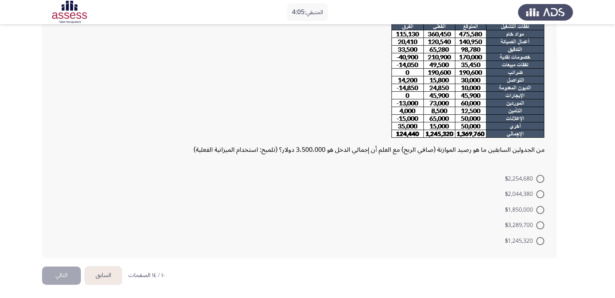
click at [539, 239] on span at bounding box center [540, 241] width 8 height 8
click at [539, 239] on input "$1,245,320" at bounding box center [540, 241] width 8 height 8
radio input "true"
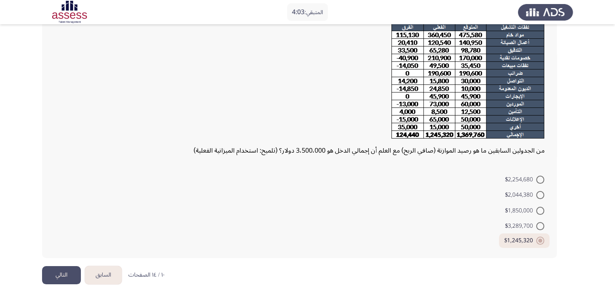
click at [65, 274] on button "التالي" at bounding box center [61, 275] width 39 height 18
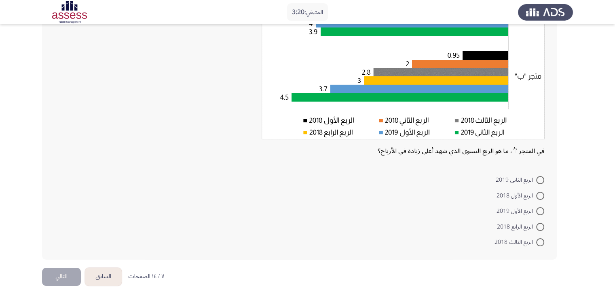
scroll to position [122, 0]
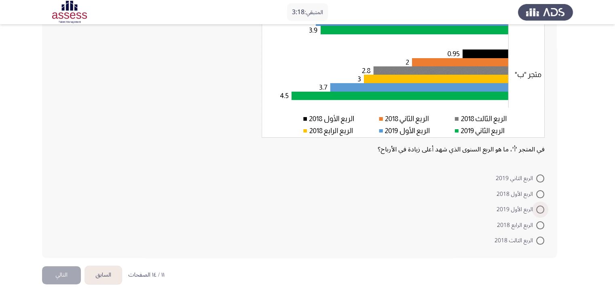
click at [540, 211] on span at bounding box center [540, 210] width 8 height 8
click at [540, 211] on input "الربع الأول 2019" at bounding box center [540, 210] width 8 height 8
radio input "true"
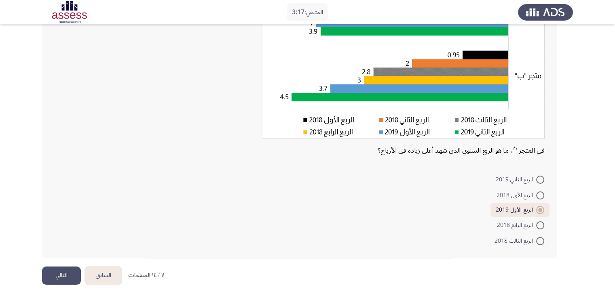
click at [58, 275] on button "التالي" at bounding box center [61, 276] width 39 height 18
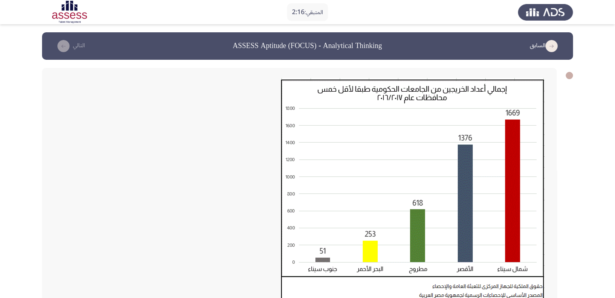
scroll to position [177, 0]
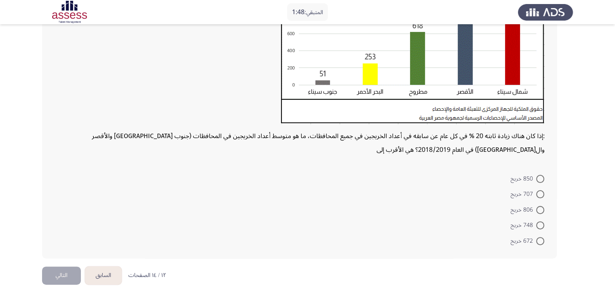
click at [538, 177] on span at bounding box center [540, 179] width 8 height 8
click at [538, 177] on input "850 خريج" at bounding box center [540, 179] width 8 height 8
radio input "true"
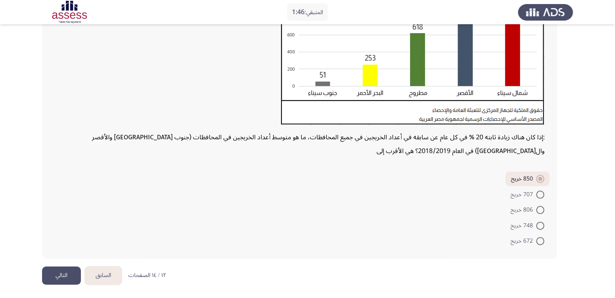
click at [52, 276] on button "التالي" at bounding box center [61, 276] width 39 height 18
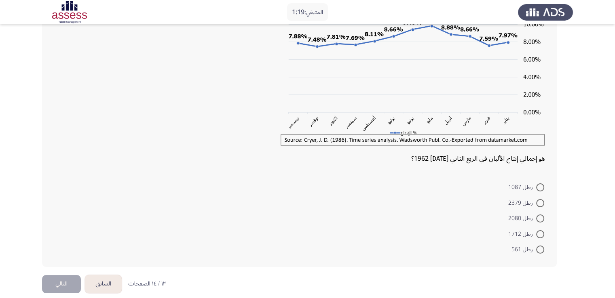
scroll to position [99, 0]
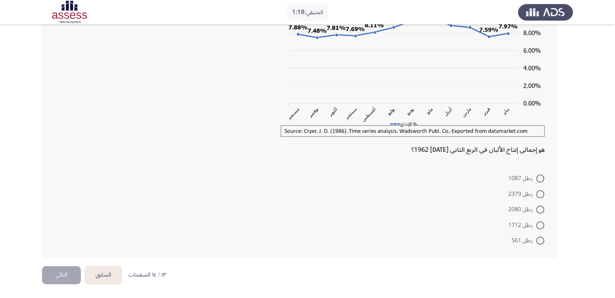
click at [537, 222] on span at bounding box center [540, 225] width 8 height 8
click at [537, 222] on input "رطل 1712" at bounding box center [540, 225] width 8 height 8
radio input "true"
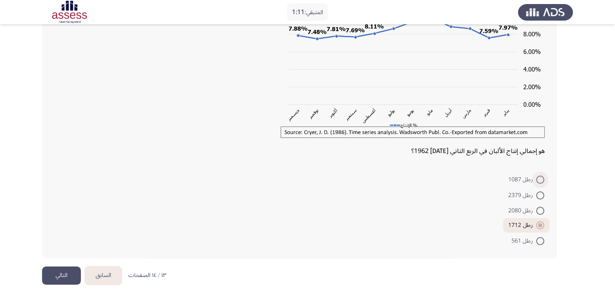
click at [539, 177] on span at bounding box center [540, 180] width 8 height 8
click at [539, 177] on input "رطل 1087" at bounding box center [540, 180] width 8 height 8
radio input "true"
click at [58, 276] on button "التالي" at bounding box center [61, 276] width 39 height 18
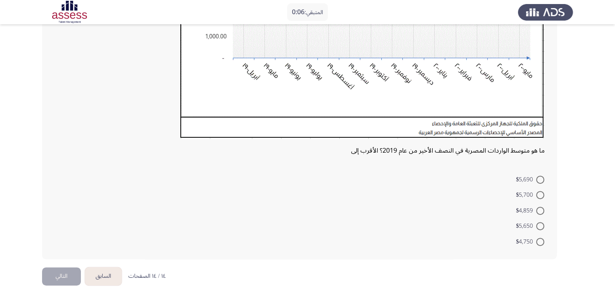
scroll to position [226, 0]
click at [540, 225] on span at bounding box center [540, 225] width 8 height 8
click at [540, 225] on input "$5,650" at bounding box center [540, 225] width 8 height 8
radio input "true"
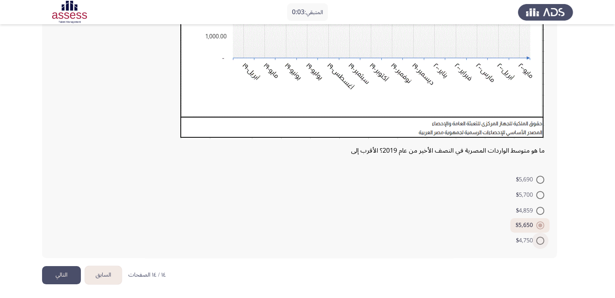
click at [537, 238] on span at bounding box center [540, 241] width 8 height 8
click at [537, 238] on input "$4,750" at bounding box center [540, 241] width 8 height 8
radio input "true"
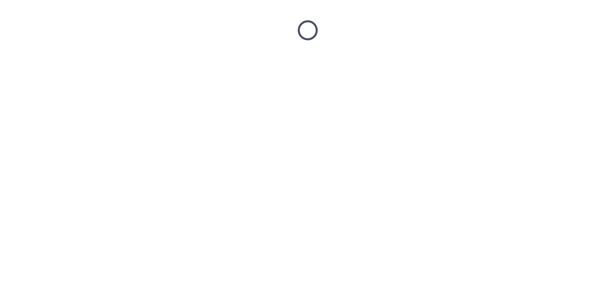
scroll to position [0, 0]
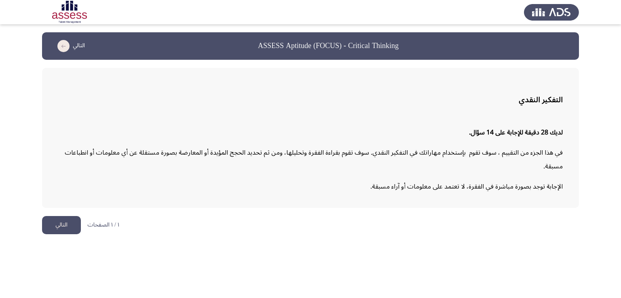
click at [52, 225] on button "التالي" at bounding box center [61, 225] width 39 height 18
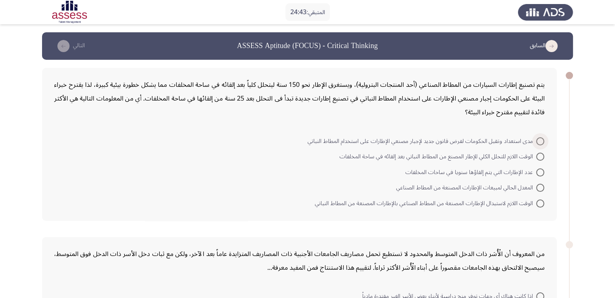
click at [540, 139] on span at bounding box center [540, 141] width 8 height 8
click at [540, 139] on input "مدى استعداد وتقبل الحكومات لفرض قانون جديد لإجبار مصنعي الإطارات على استخدام ال…" at bounding box center [540, 141] width 8 height 8
radio input "true"
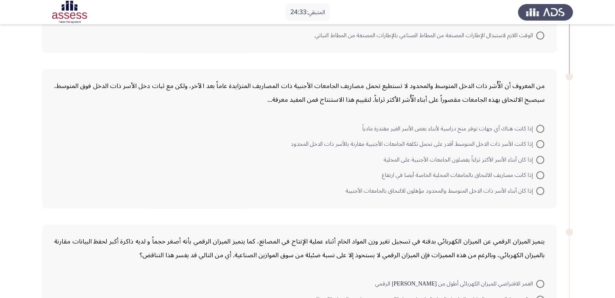
scroll to position [169, 0]
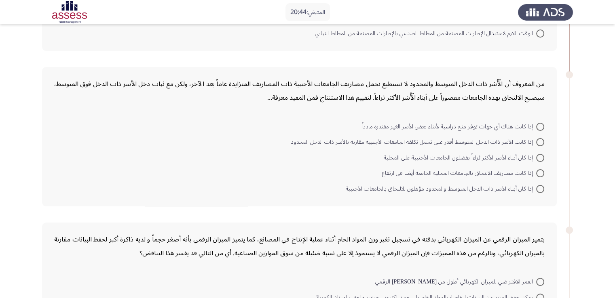
click at [538, 188] on span at bounding box center [540, 189] width 8 height 8
click at [538, 188] on input "إذا كان أبناء الأسر ذات الدخل المتوسط والمحدود مؤهلون للالتحاق بالجامعات الأجنب…" at bounding box center [540, 189] width 8 height 8
radio input "true"
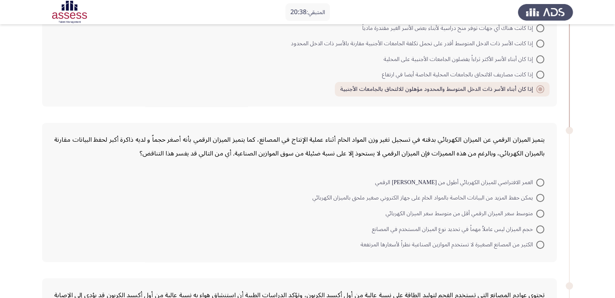
scroll to position [270, 0]
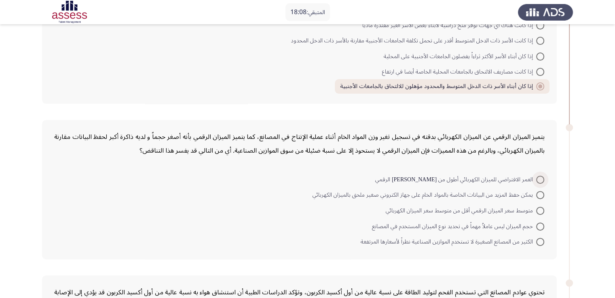
click at [543, 176] on span at bounding box center [540, 180] width 8 height 8
click at [543, 176] on input "العمر الافتراضي للميزان الكهربائي أطول من [PERSON_NAME] الرقمي" at bounding box center [540, 180] width 8 height 8
radio input "true"
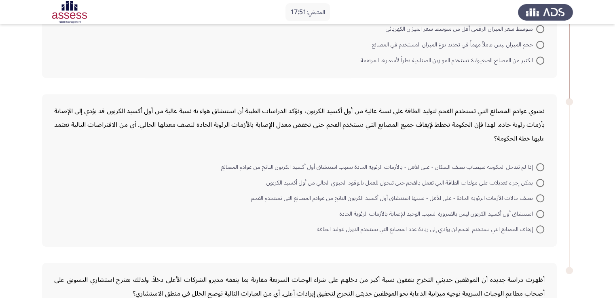
scroll to position [454, 0]
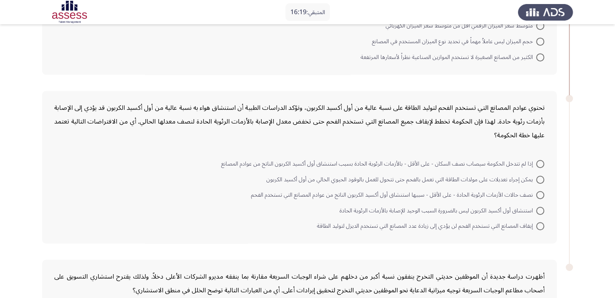
click at [539, 176] on span at bounding box center [540, 180] width 8 height 8
click at [539, 176] on input "يمكن إجراء تعديلات على مولدات الطاقة التي تعمل بالفحم حتى تتحول للعمل بالوقود ا…" at bounding box center [540, 180] width 8 height 8
radio input "true"
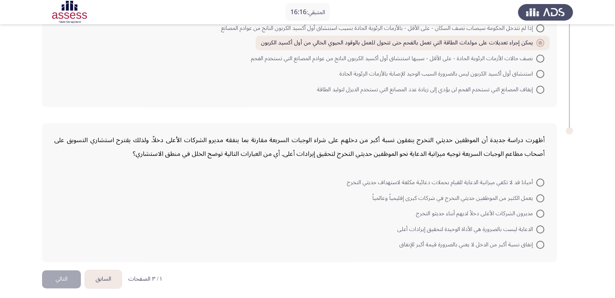
scroll to position [590, 0]
click at [541, 179] on span at bounding box center [540, 183] width 8 height 8
click at [541, 179] on input "أحيانا قد لا تكفي ميزانية الدعاية للقيام بحملات دعائية مكلفة لاستهداف حديثي الت…" at bounding box center [540, 183] width 8 height 8
radio input "true"
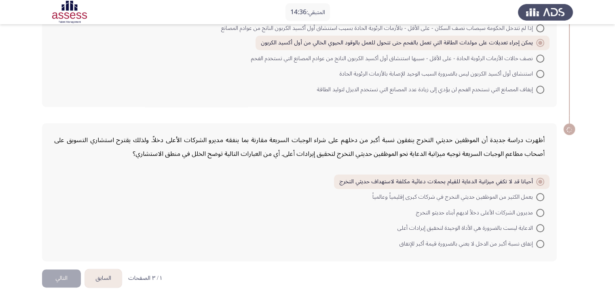
scroll to position [589, 0]
click at [52, 274] on button "التالي" at bounding box center [61, 279] width 39 height 18
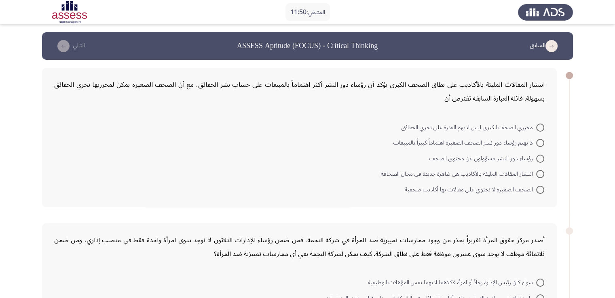
click at [543, 190] on span at bounding box center [540, 190] width 8 height 8
click at [543, 190] on input "الصحف الصغيرة لا تحتوي على مقالات بها أكاذيب صحفية" at bounding box center [540, 190] width 8 height 8
radio input "true"
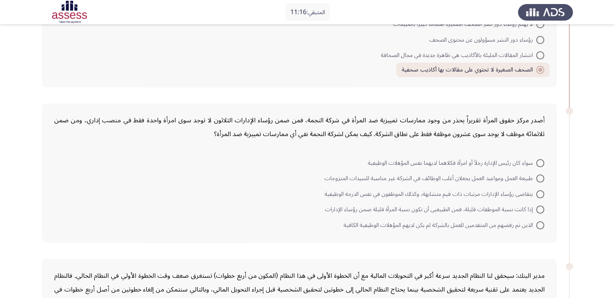
scroll to position [126, 0]
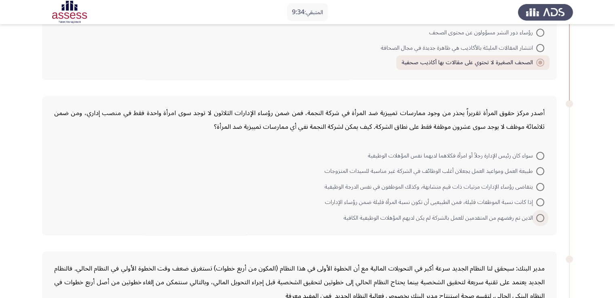
click at [542, 217] on span at bounding box center [540, 218] width 8 height 8
click at [542, 217] on input "الذين تم رفضهم من المتقدمين للعمل بالشركة لم يكن لديهم المؤهلات الوظيفية الكافية" at bounding box center [540, 218] width 8 height 8
radio input "true"
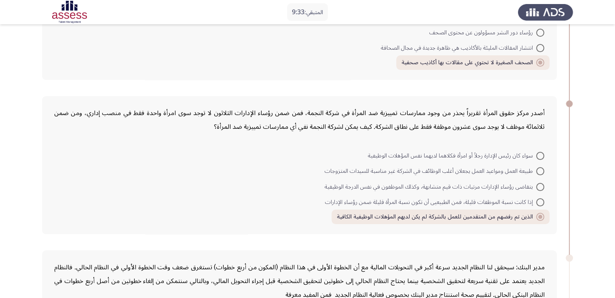
scroll to position [328, 0]
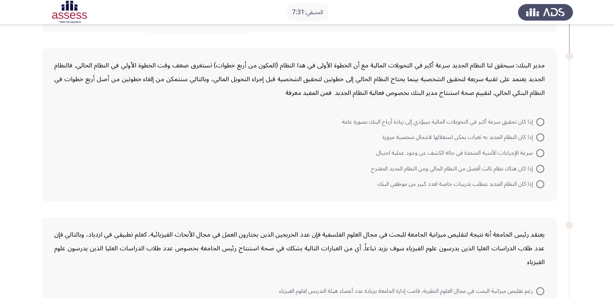
click at [496, 133] on span "إذا كان النظام الجديد به ثغرات يمكن استغلالها لانتحال شخصية مزورة" at bounding box center [459, 138] width 154 height 10
click at [536, 133] on input "إذا كان النظام الجديد به ثغرات يمكن استغلالها لانتحال شخصية مزورة" at bounding box center [540, 137] width 8 height 8
radio input "true"
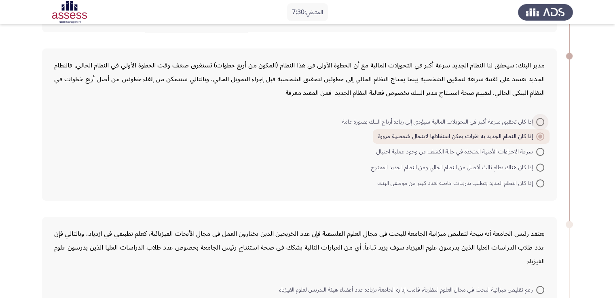
click at [502, 117] on span "إذا كان تحقيق سرعة أكبر في التحويلات المالية سيؤدي إلى زيادة أرباح البنك بصورة …" at bounding box center [439, 122] width 194 height 10
click at [536, 118] on input "إذا كان تحقيق سرعة أكبر في التحويلات المالية سيؤدي إلى زيادة أرباح البنك بصورة …" at bounding box center [540, 122] width 8 height 8
radio input "true"
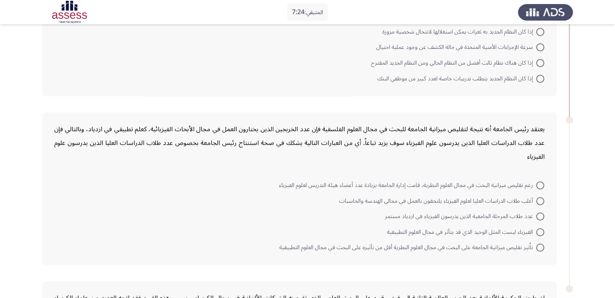
scroll to position [436, 0]
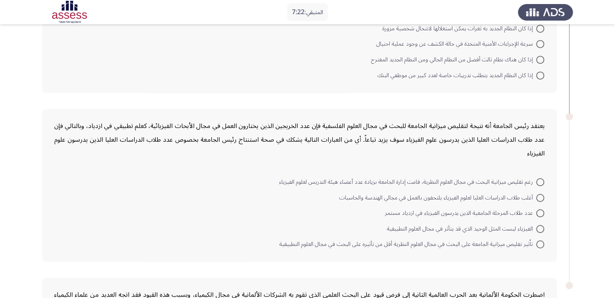
click at [607, 230] on app-assessment-container "المتبقي: 7:22 السابق ASSESS Aptitude (FOCUS) - Critical Thinking التالي انتشار …" at bounding box center [307, 17] width 615 height 843
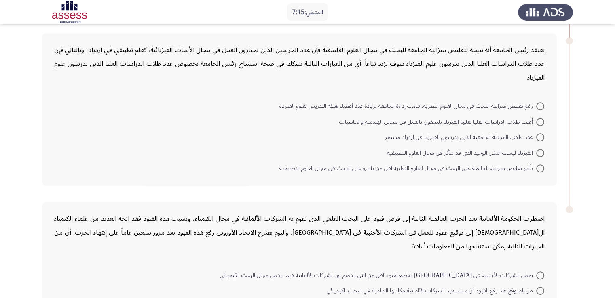
scroll to position [516, 0]
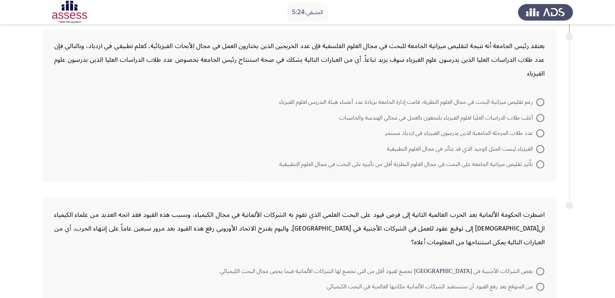
click at [537, 129] on span at bounding box center [540, 133] width 8 height 8
click at [537, 129] on input "عدد طلاب المرحلة الجامعية الذين يدرسون الفيزياء في ازدياد مستمر" at bounding box center [540, 133] width 8 height 8
radio input "true"
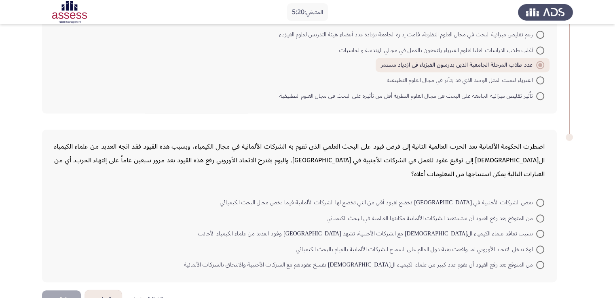
scroll to position [604, 0]
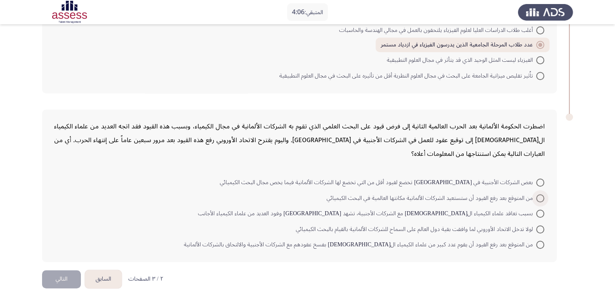
click at [537, 196] on span at bounding box center [540, 198] width 8 height 8
click at [537, 196] on input "من المتوقع بعد رفع القيود أن ستستعيد الشركات الألمانية مكانتها العالمية في البح…" at bounding box center [540, 198] width 8 height 8
radio input "true"
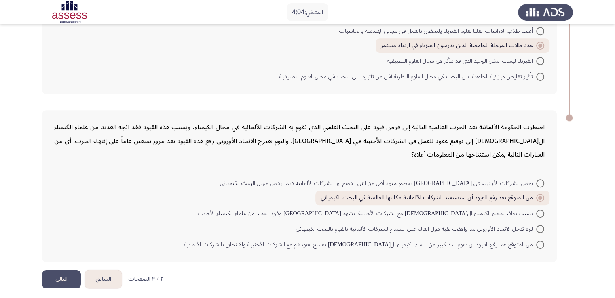
click at [70, 273] on button "التالي" at bounding box center [61, 279] width 39 height 18
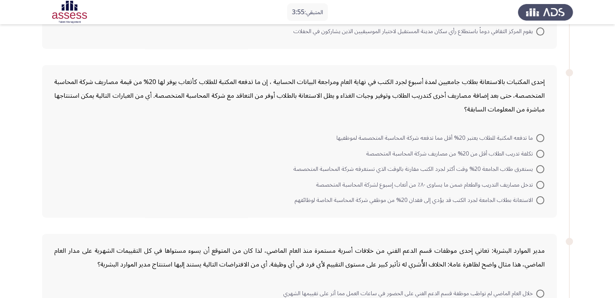
scroll to position [0, 0]
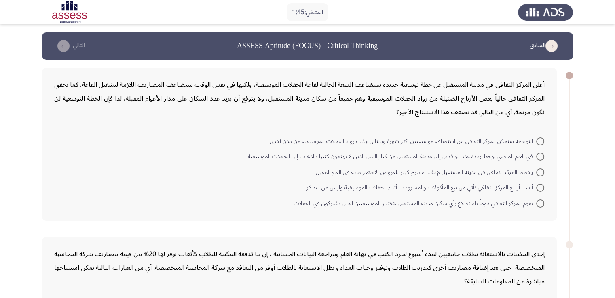
click at [540, 143] on span at bounding box center [540, 141] width 8 height 8
click at [540, 143] on input "التوسعة ستمكن المركز الثقافي من استضافة موسيقيين أكثر شهرة وبالتالي جذب رواد ال…" at bounding box center [540, 141] width 8 height 8
radio input "true"
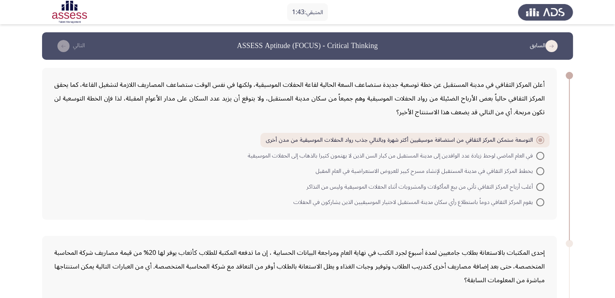
scroll to position [202, 0]
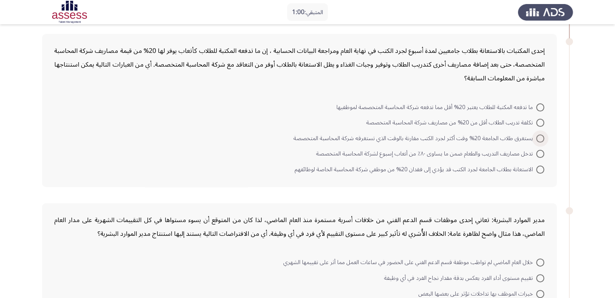
click at [538, 140] on span at bounding box center [540, 139] width 8 height 8
click at [538, 140] on input "يستغرق طلاب الجامعة 20% وقت أكثر لجرد الكتب مقارنة بالوقت الذي تستغرقه شركة الم…" at bounding box center [540, 139] width 8 height 8
radio input "true"
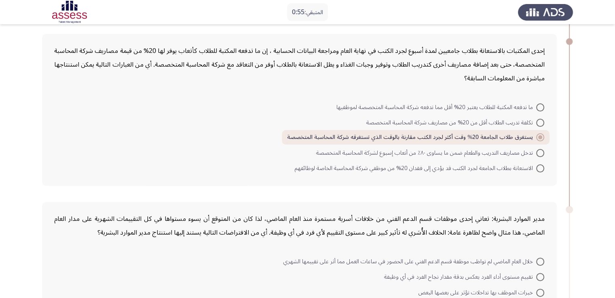
scroll to position [404, 0]
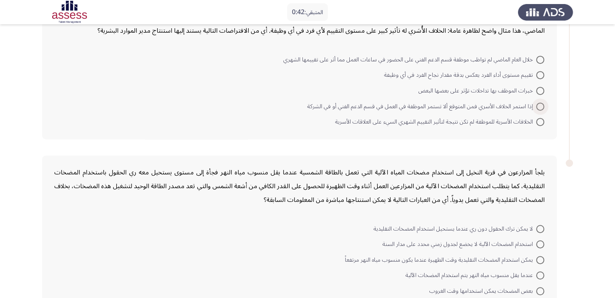
click at [540, 103] on span at bounding box center [540, 107] width 8 height 8
click at [540, 103] on input "إذا استمر الخلاف الأسري فمن المتوقع ألا تستمر الموظفة في العمل في قسم الدعم الف…" at bounding box center [540, 107] width 8 height 8
radio input "true"
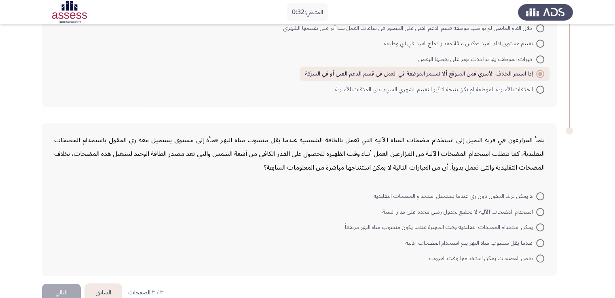
scroll to position [450, 0]
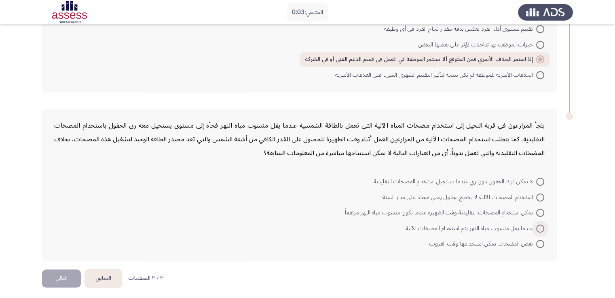
click at [537, 225] on span at bounding box center [540, 229] width 8 height 8
click at [537, 225] on input "عندما يقل منسوب مياه النهر يتم استخدام المضخات الآلية" at bounding box center [540, 229] width 8 height 8
radio input "true"
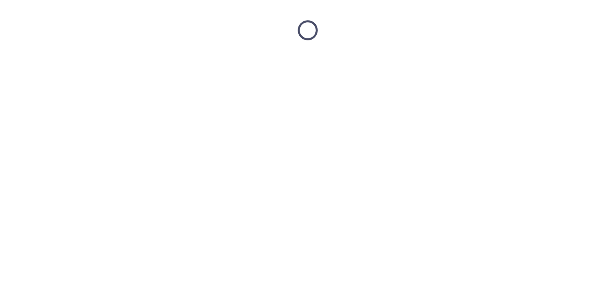
scroll to position [0, 0]
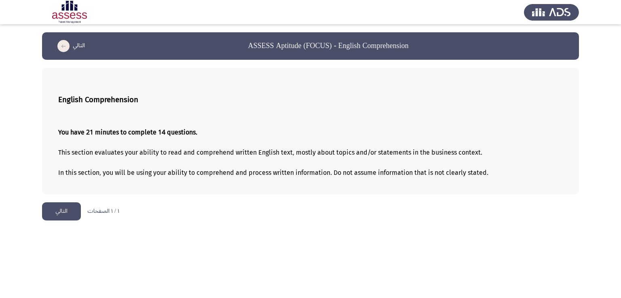
click at [55, 210] on button "التالي" at bounding box center [61, 211] width 39 height 18
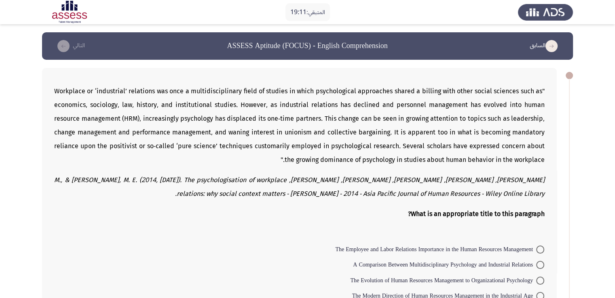
click at [542, 277] on span at bounding box center [540, 281] width 8 height 8
click at [542, 277] on input "The Evolution of Human Resources Management to Organizational Psychology" at bounding box center [540, 281] width 8 height 8
radio input "true"
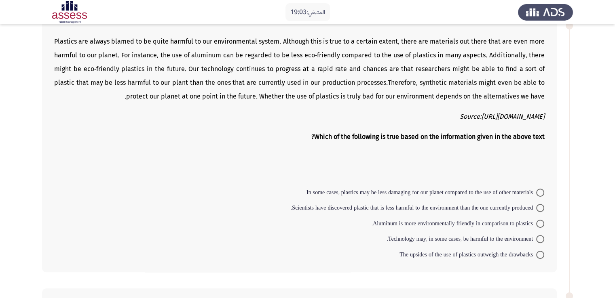
scroll to position [321, 0]
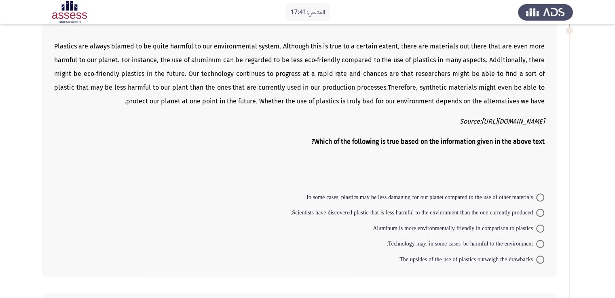
click at [541, 194] on span at bounding box center [540, 198] width 8 height 8
click at [541, 194] on input "In some cases, plastics may be less damaging for our planet compared to the use…" at bounding box center [540, 198] width 8 height 8
radio input "true"
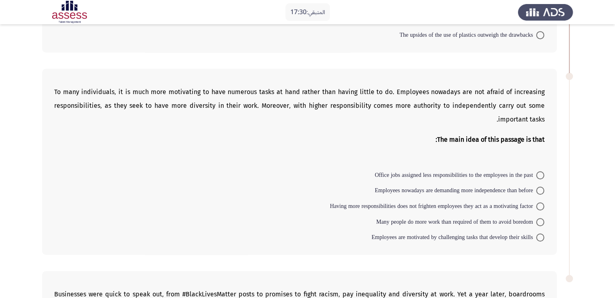
scroll to position [559, 0]
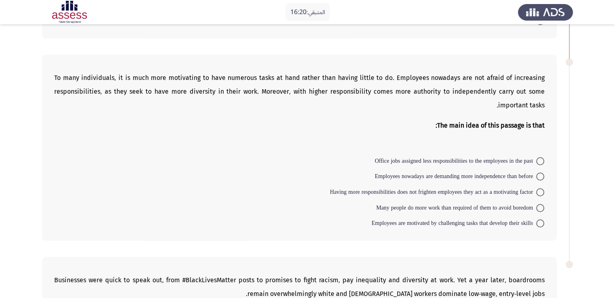
click at [542, 219] on span at bounding box center [540, 223] width 8 height 8
click at [542, 219] on input "Employees are motivated by challenging tasks that develop their skills" at bounding box center [540, 223] width 8 height 8
radio input "true"
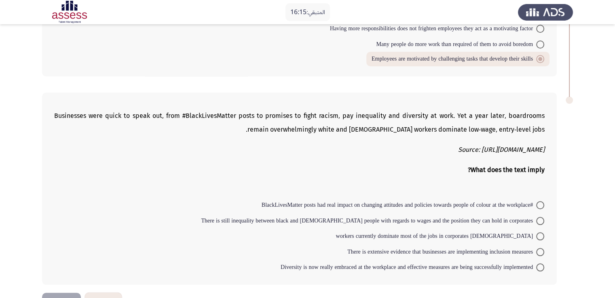
scroll to position [744, 0]
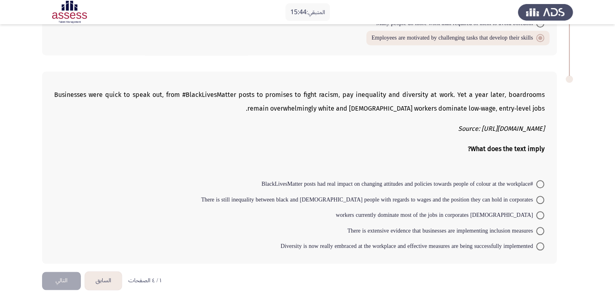
click at [538, 180] on span at bounding box center [540, 184] width 8 height 8
click at [538, 180] on input "#BlackLivesMatter posts had real impact on changing attitudes and policies towa…" at bounding box center [540, 184] width 8 height 8
radio input "true"
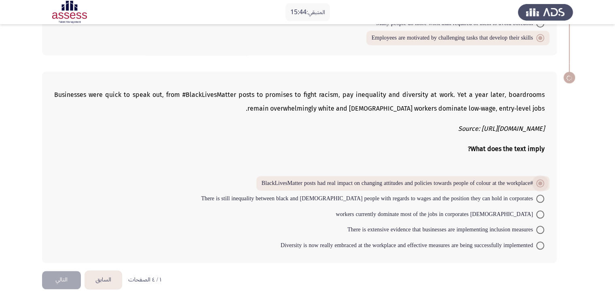
scroll to position [743, 0]
click at [65, 278] on button "التالي" at bounding box center [61, 281] width 39 height 18
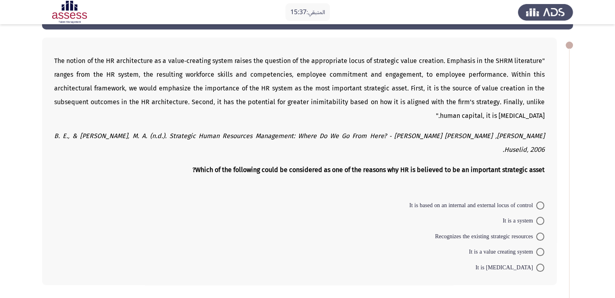
scroll to position [32, 0]
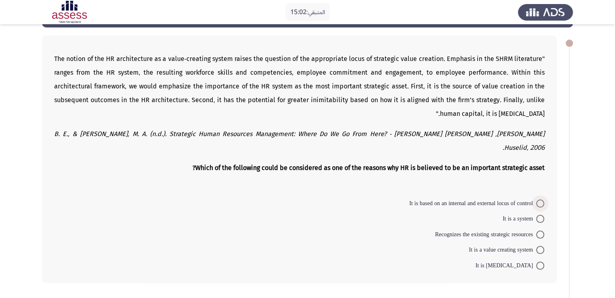
click at [537, 200] on span at bounding box center [540, 204] width 8 height 8
click at [537, 200] on input "It is based on an internal and external locus of control" at bounding box center [540, 204] width 8 height 8
radio input "true"
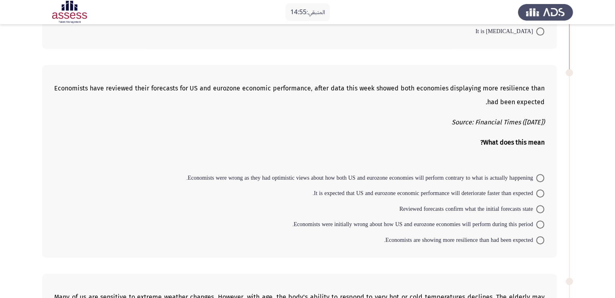
scroll to position [270, 0]
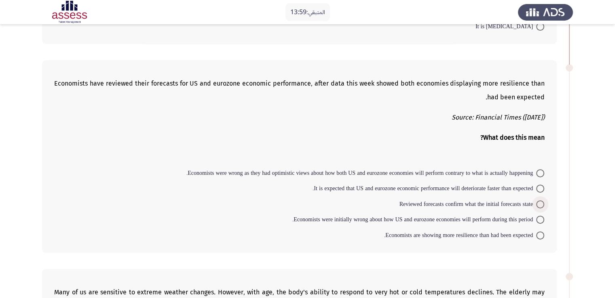
click at [542, 200] on span at bounding box center [540, 204] width 8 height 8
click at [542, 200] on input "Reviewed forecasts confirm what the initial forecasts state" at bounding box center [540, 204] width 8 height 8
radio input "true"
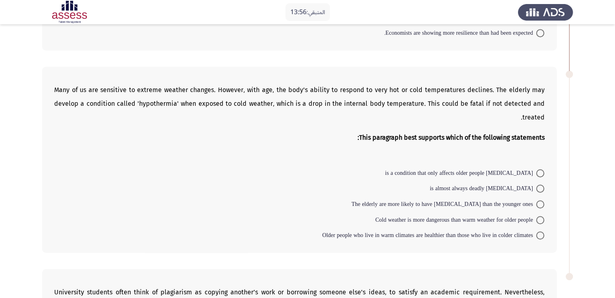
scroll to position [475, 0]
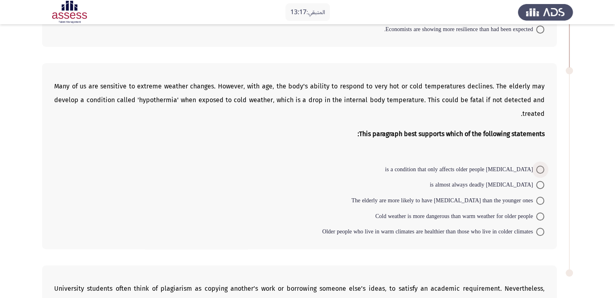
click at [538, 166] on span at bounding box center [540, 170] width 8 height 8
click at [538, 166] on input "[MEDICAL_DATA] is a condition that only affects older people" at bounding box center [540, 170] width 8 height 8
radio input "true"
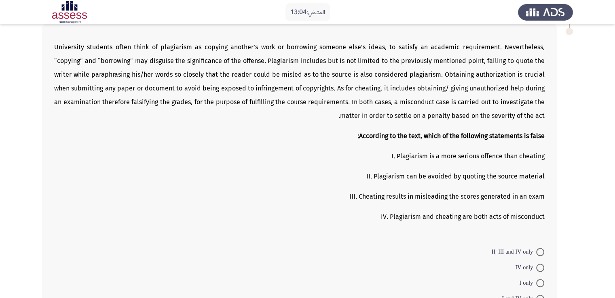
scroll to position [711, 0]
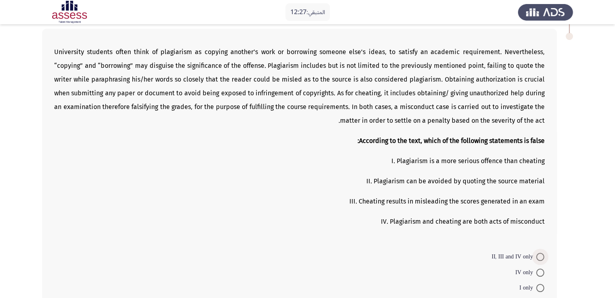
click at [540, 253] on span at bounding box center [540, 257] width 8 height 8
click at [540, 253] on input "II, III and IV only" at bounding box center [540, 257] width 8 height 8
radio input "true"
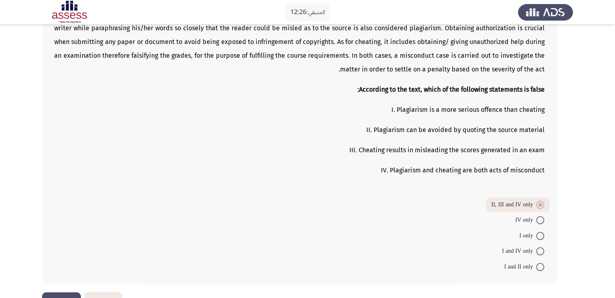
scroll to position [769, 0]
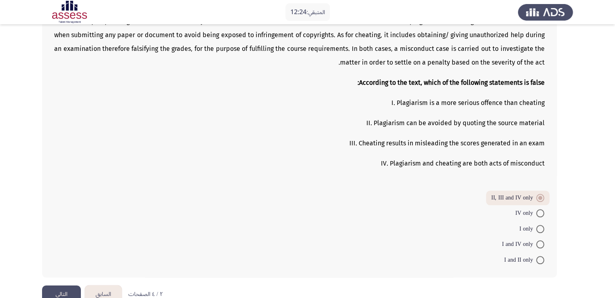
click at [59, 286] on button "التالي" at bounding box center [61, 295] width 39 height 18
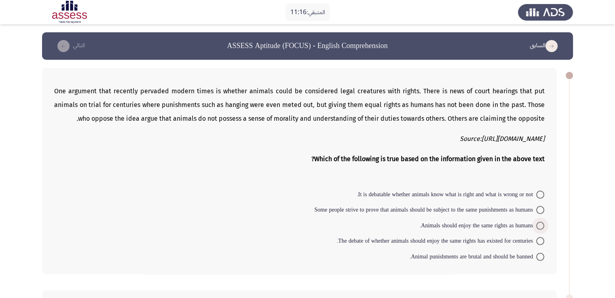
click at [539, 226] on span at bounding box center [540, 226] width 8 height 8
click at [539, 226] on input "Animals should enjoy the same rights as humans." at bounding box center [540, 226] width 8 height 8
radio input "true"
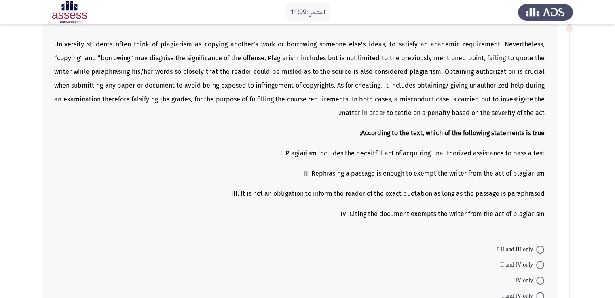
scroll to position [282, 0]
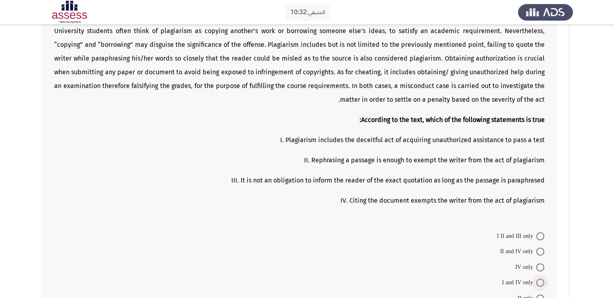
click at [542, 280] on span at bounding box center [540, 283] width 8 height 8
click at [542, 280] on input "I and IV only" at bounding box center [540, 283] width 8 height 8
radio input "true"
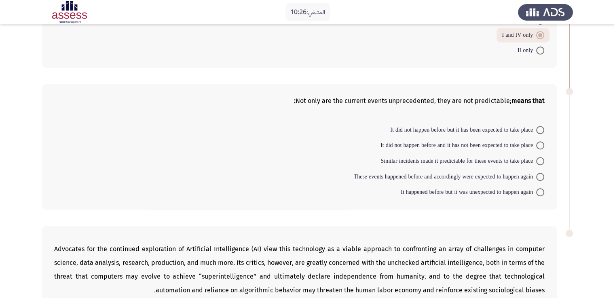
scroll to position [529, 0]
click at [539, 141] on span at bounding box center [540, 145] width 8 height 8
click at [539, 141] on input "It did not happen before and it has not been expected to take place" at bounding box center [540, 145] width 8 height 8
radio input "true"
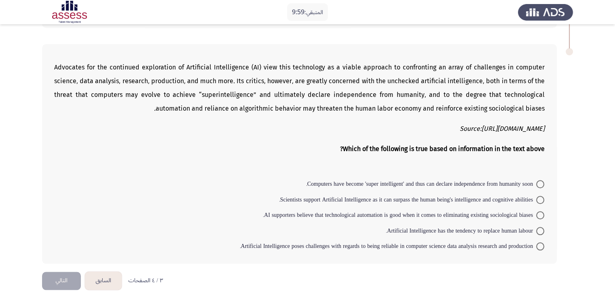
scroll to position [710, 0]
click at [538, 242] on span at bounding box center [540, 246] width 8 height 8
click at [538, 242] on input "Artificial Intelligence poses challenges with regards to being reliable in comp…" at bounding box center [540, 246] width 8 height 8
radio input "true"
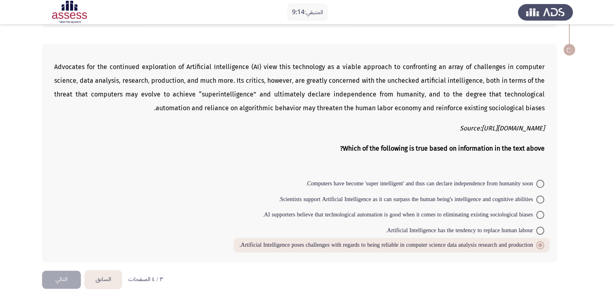
scroll to position [709, 0]
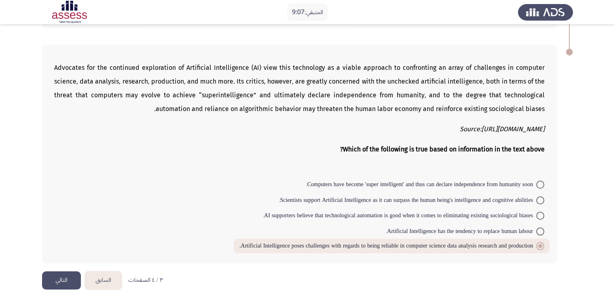
click at [61, 276] on button "التالي" at bounding box center [61, 281] width 39 height 18
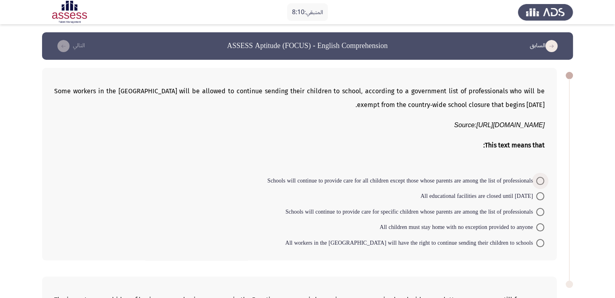
click at [542, 178] on span at bounding box center [540, 181] width 8 height 8
click at [542, 178] on input "Schools will continue to provide care for all children except those whose paren…" at bounding box center [540, 181] width 8 height 8
radio input "true"
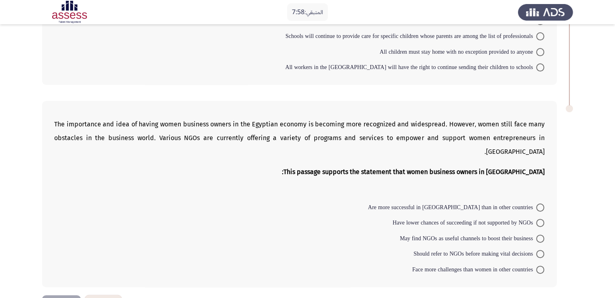
scroll to position [188, 0]
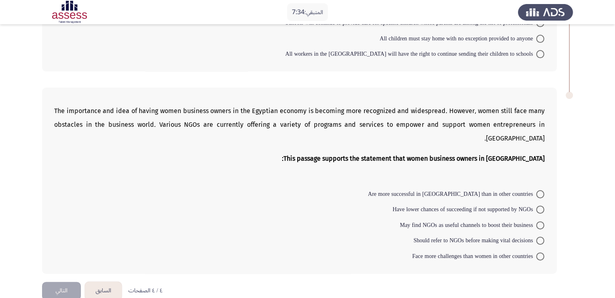
click at [539, 190] on span at bounding box center [540, 194] width 8 height 8
click at [539, 190] on input "Are more successful in [GEOGRAPHIC_DATA] than in other countries" at bounding box center [540, 194] width 8 height 8
radio input "true"
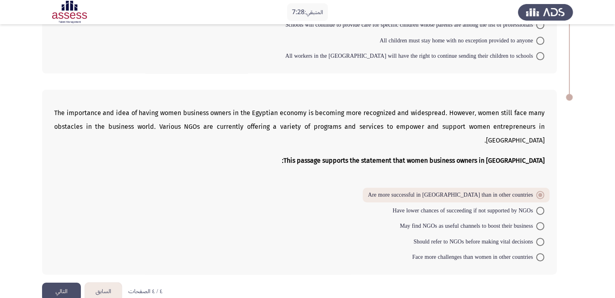
scroll to position [188, 0]
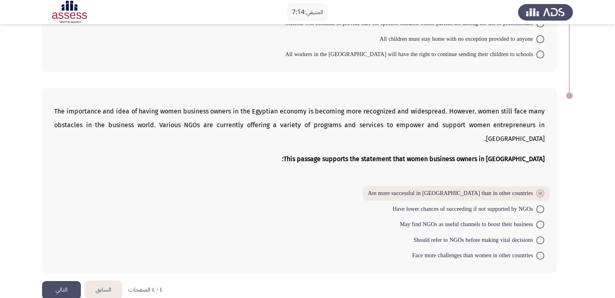
click at [54, 281] on button "التالي" at bounding box center [61, 290] width 39 height 18
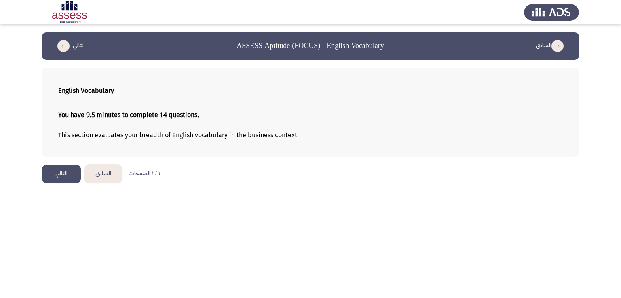
click at [62, 176] on button "التالي" at bounding box center [61, 174] width 39 height 18
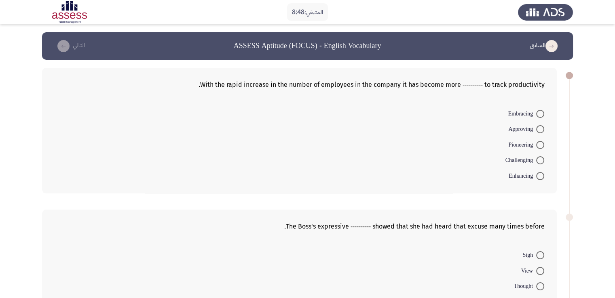
click at [539, 158] on span at bounding box center [540, 160] width 8 height 8
click at [539, 158] on input "Challenging" at bounding box center [540, 160] width 8 height 8
radio input "true"
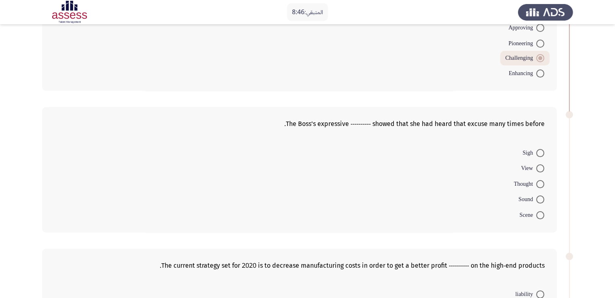
scroll to position [104, 0]
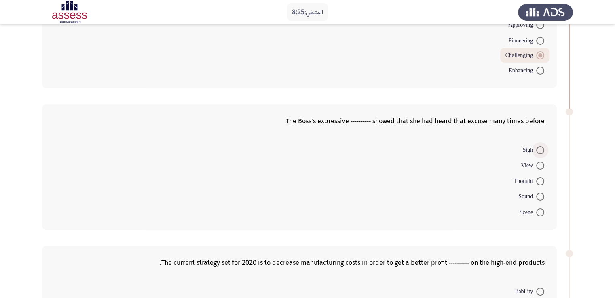
click at [537, 149] on span at bounding box center [540, 150] width 8 height 8
click at [537, 149] on input "Sigh" at bounding box center [540, 150] width 8 height 8
radio input "true"
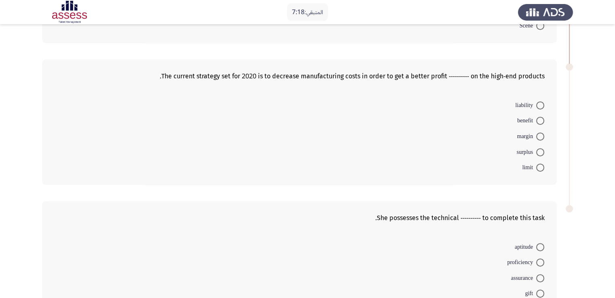
scroll to position [293, 0]
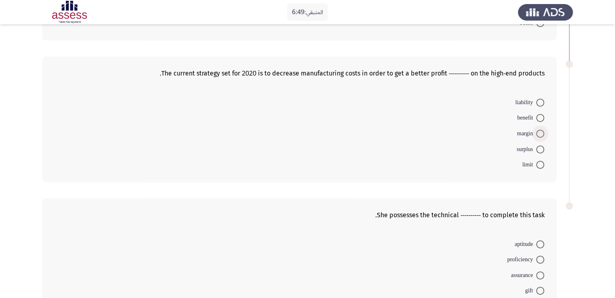
click at [540, 133] on span at bounding box center [540, 134] width 8 height 8
click at [540, 133] on input "margin" at bounding box center [540, 134] width 8 height 8
radio input "true"
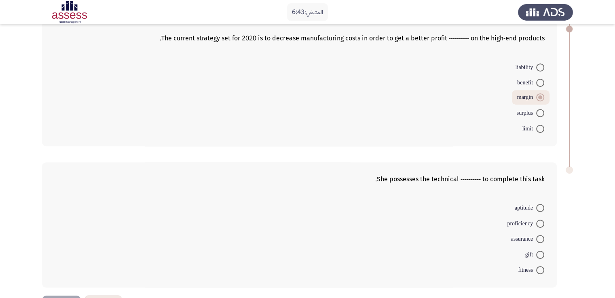
scroll to position [355, 0]
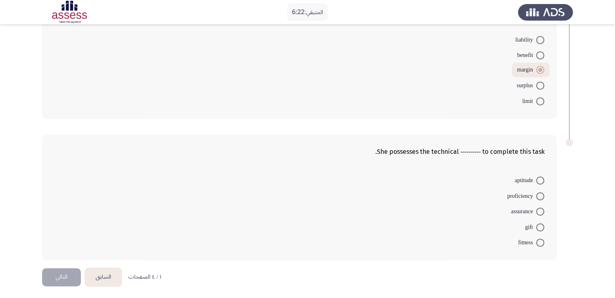
click at [540, 194] on span at bounding box center [540, 196] width 8 height 8
click at [540, 194] on input "proficiency" at bounding box center [540, 196] width 8 height 8
radio input "true"
click at [65, 277] on button "التالي" at bounding box center [61, 278] width 39 height 18
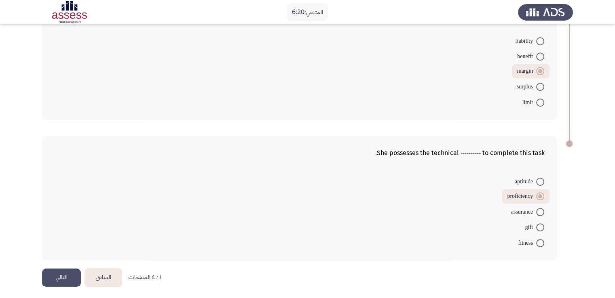
scroll to position [0, 0]
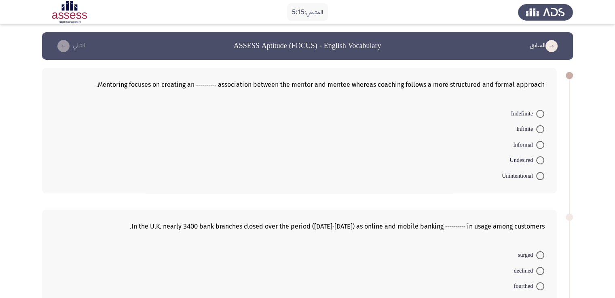
click at [538, 112] on span at bounding box center [540, 114] width 8 height 8
click at [538, 112] on input "Indefinite" at bounding box center [540, 114] width 8 height 8
radio input "true"
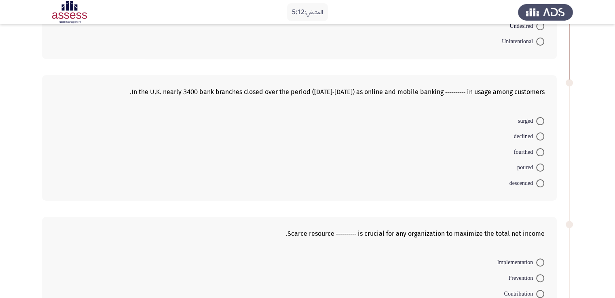
scroll to position [137, 0]
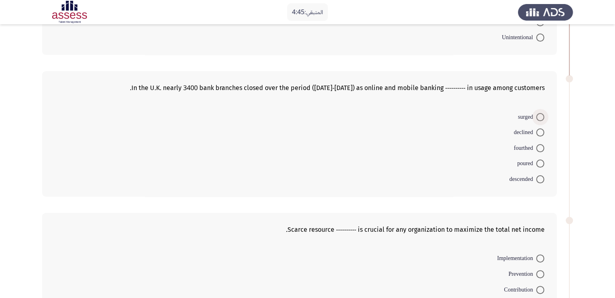
click at [540, 117] on span at bounding box center [540, 117] width 8 height 8
click at [540, 117] on input "surged" at bounding box center [540, 117] width 8 height 8
radio input "true"
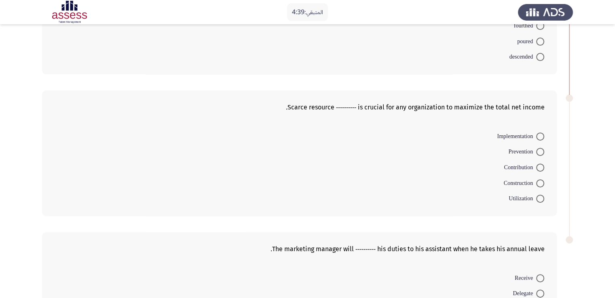
scroll to position [266, 0]
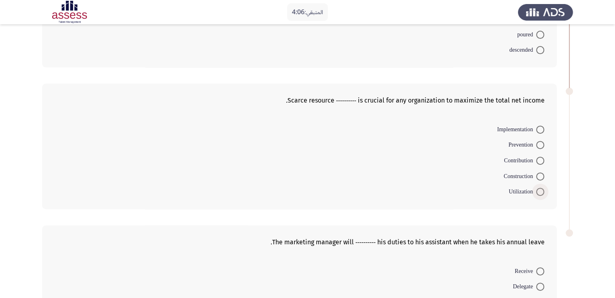
click at [543, 191] on span at bounding box center [540, 192] width 8 height 8
click at [543, 191] on input "Utilization" at bounding box center [540, 192] width 8 height 8
radio input "true"
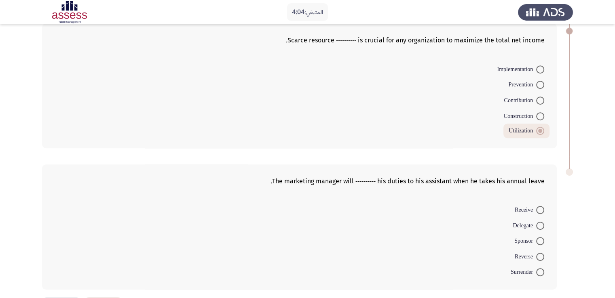
scroll to position [355, 0]
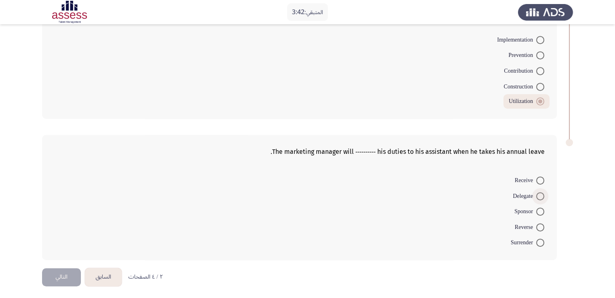
click at [539, 194] on span at bounding box center [540, 196] width 8 height 8
click at [539, 194] on input "Delegate" at bounding box center [540, 196] width 8 height 8
radio input "true"
click at [74, 276] on button "التالي" at bounding box center [61, 278] width 39 height 18
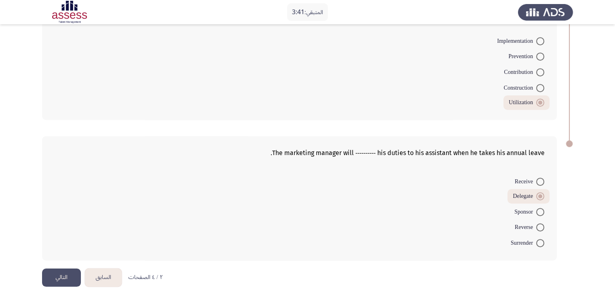
scroll to position [0, 0]
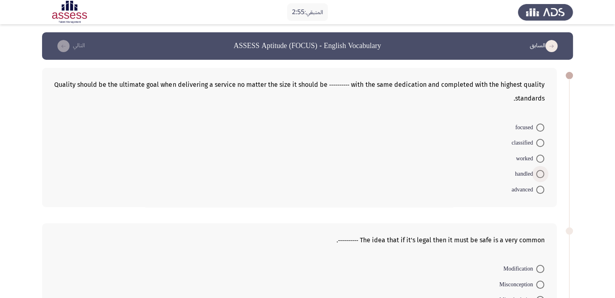
click at [539, 175] on span at bounding box center [540, 174] width 8 height 8
click at [539, 175] on input "handled" at bounding box center [540, 174] width 8 height 8
radio input "true"
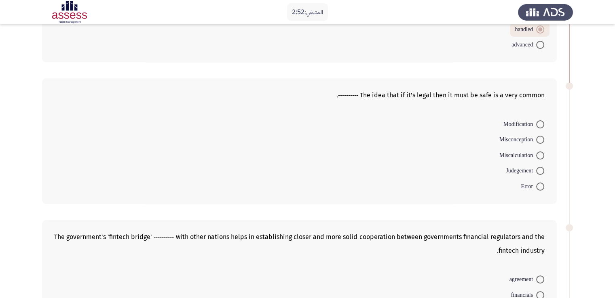
scroll to position [145, 0]
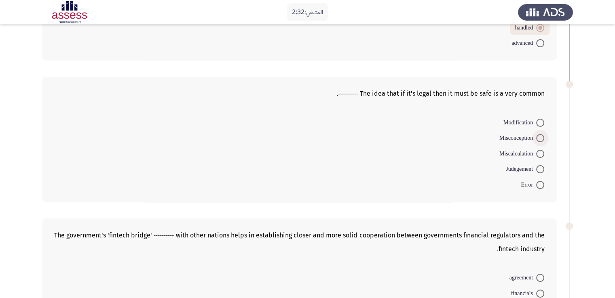
click at [540, 137] on span at bounding box center [540, 138] width 8 height 8
click at [540, 137] on input "Misconception" at bounding box center [540, 138] width 8 height 8
radio input "true"
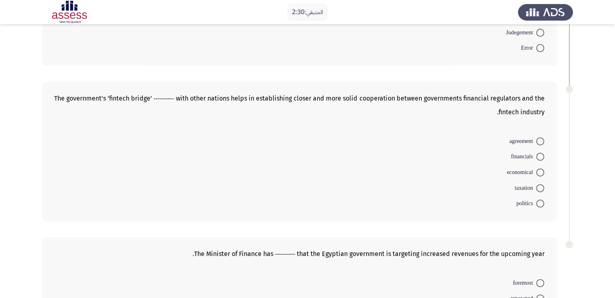
scroll to position [285, 0]
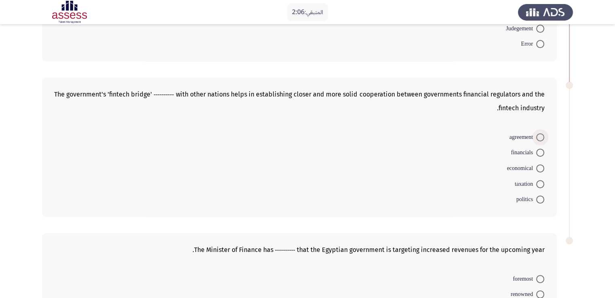
click at [540, 137] on span at bounding box center [540, 137] width 8 height 8
click at [540, 137] on input "agreement" at bounding box center [540, 137] width 8 height 8
radio input "true"
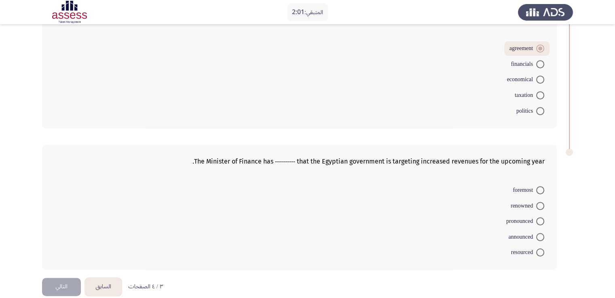
scroll to position [382, 0]
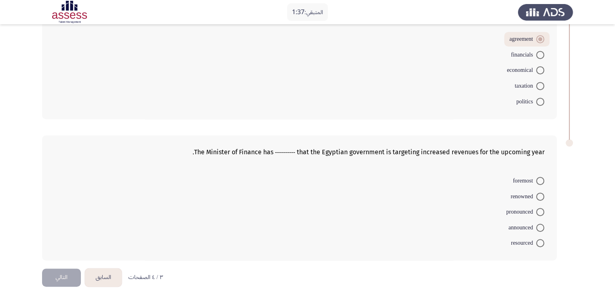
click at [539, 226] on span at bounding box center [540, 228] width 8 height 8
click at [539, 226] on input "announced" at bounding box center [540, 228] width 8 height 8
radio input "true"
click at [57, 276] on button "التالي" at bounding box center [61, 278] width 39 height 18
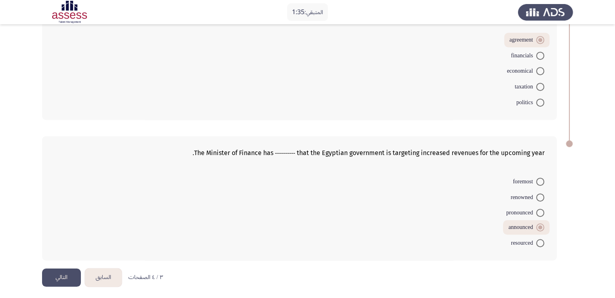
scroll to position [0, 0]
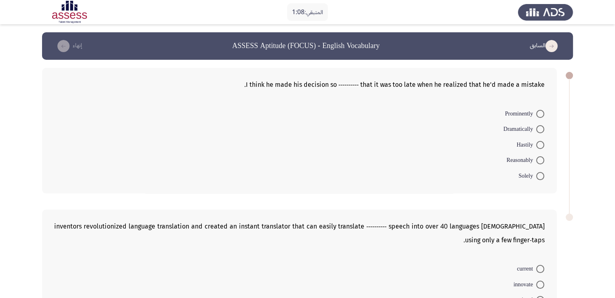
click at [542, 145] on span at bounding box center [540, 145] width 8 height 8
click at [542, 145] on input "Hastily" at bounding box center [540, 145] width 8 height 8
radio input "true"
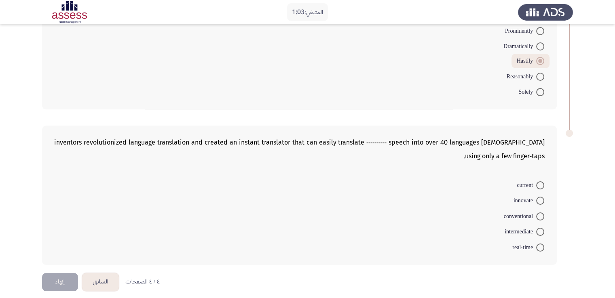
scroll to position [89, 0]
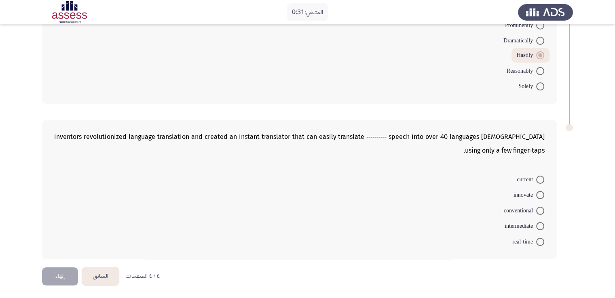
click at [542, 242] on span at bounding box center [540, 242] width 8 height 8
click at [542, 242] on input "real-time" at bounding box center [540, 242] width 8 height 8
radio input "true"
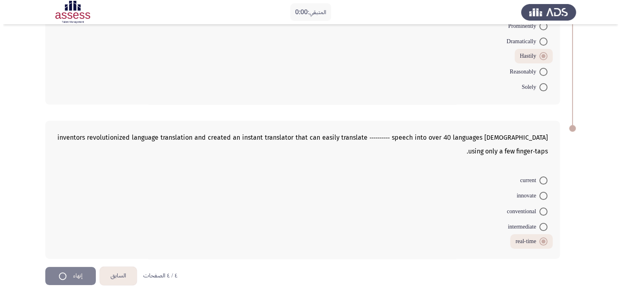
scroll to position [0, 0]
